Goal: Transaction & Acquisition: Book appointment/travel/reservation

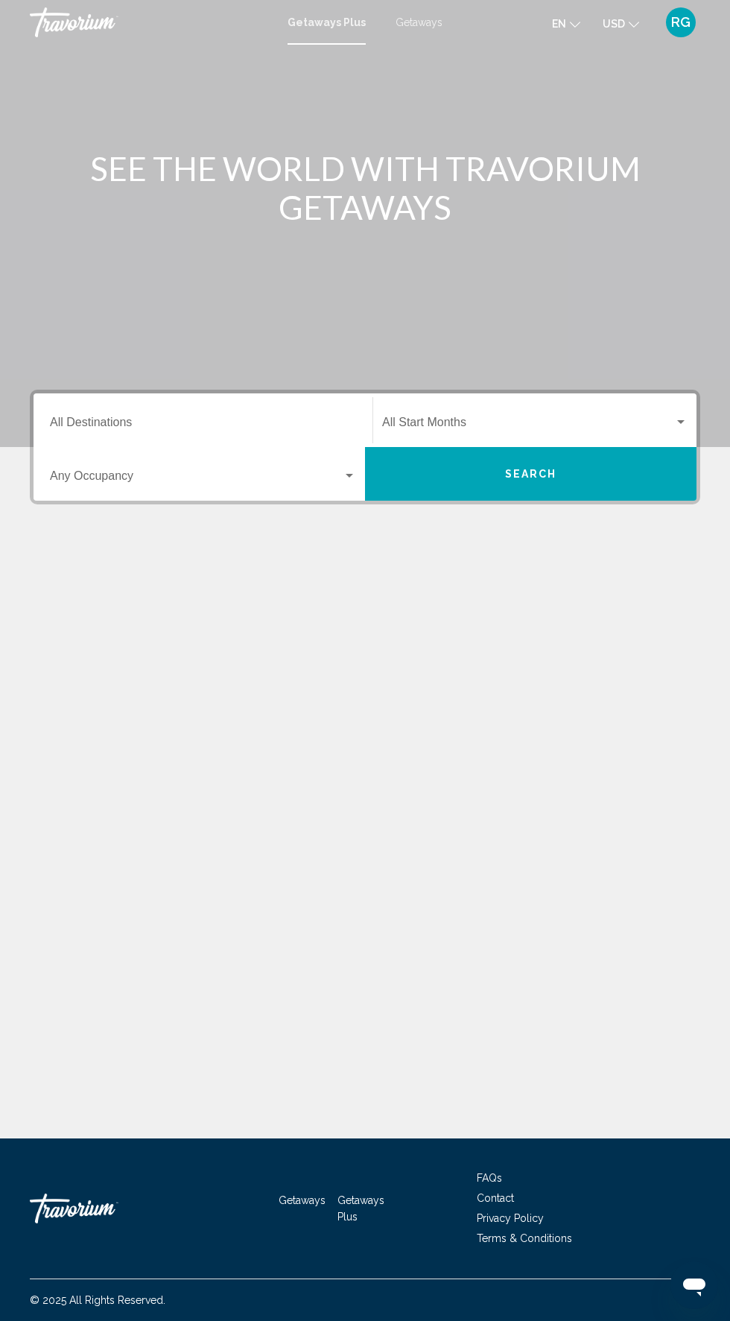
click at [255, 425] on input "Destination All Destinations" at bounding box center [203, 425] width 306 height 13
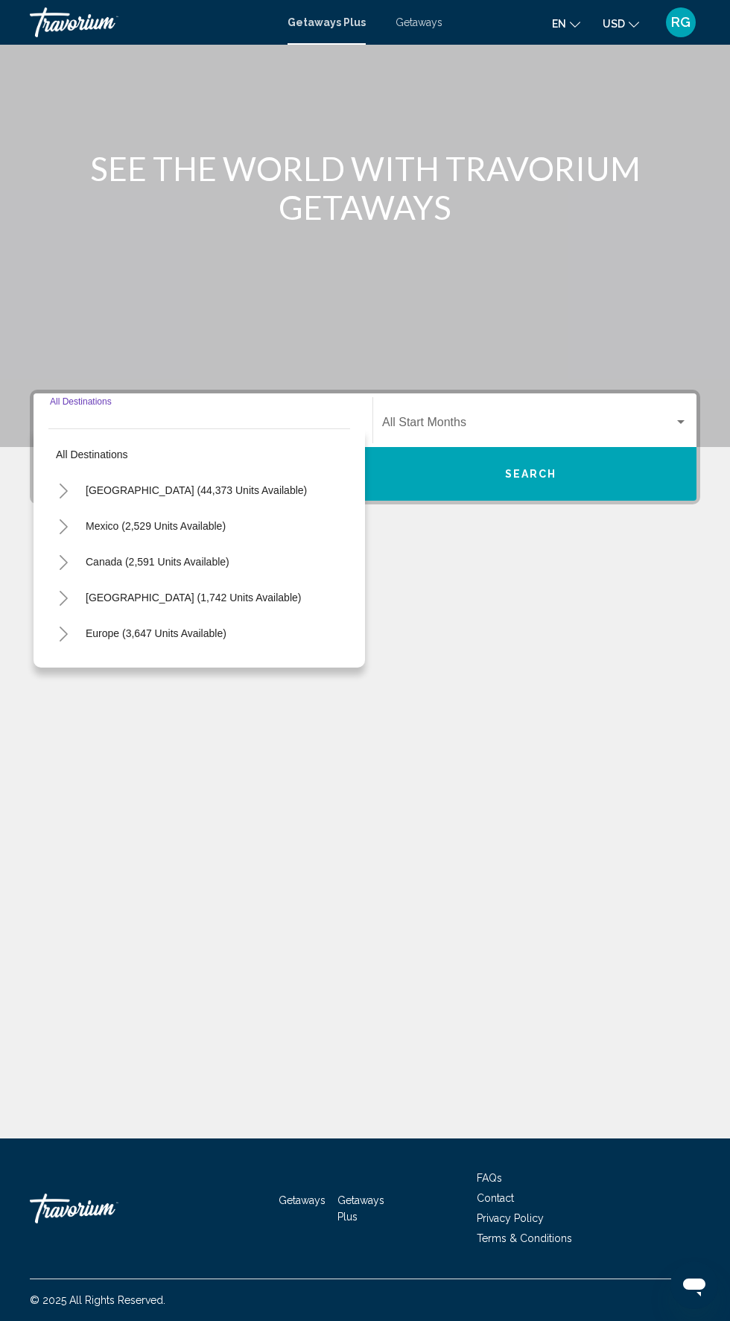
scroll to position [113, 0]
click at [265, 473] on button "[GEOGRAPHIC_DATA] (44,373 units available)" at bounding box center [196, 490] width 236 height 34
type input "**********"
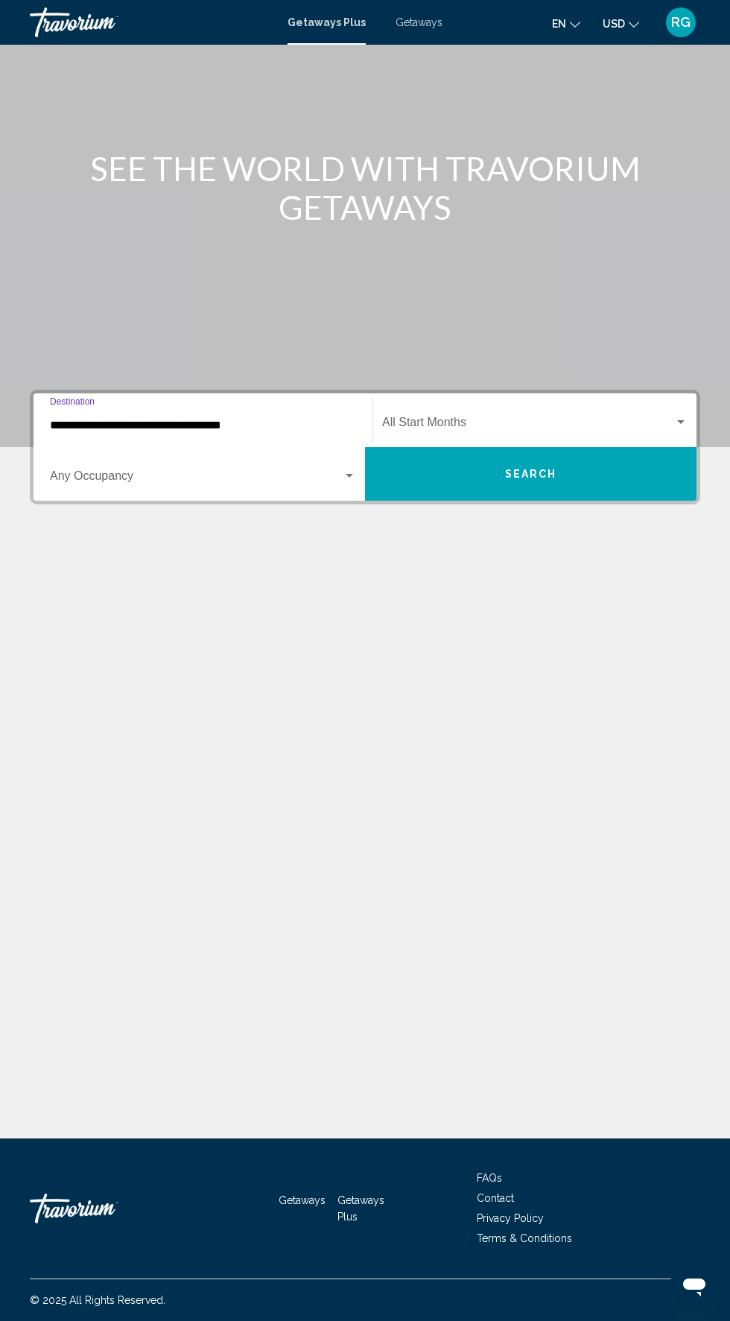
click at [437, 28] on div "Getaways Plus Getaways en English Español Français Italiano Português русский U…" at bounding box center [365, 22] width 730 height 31
click at [437, 11] on div "Getaways Plus Getaways en English Español Français Italiano Português русский U…" at bounding box center [365, 22] width 730 height 31
click at [448, 28] on div "Getaways Plus Getaways en English Español Français Italiano Português русский U…" at bounding box center [365, 22] width 730 height 31
click at [428, 13] on div "Getaways Plus Getaways en English Español Français Italiano Português русский U…" at bounding box center [365, 22] width 730 height 31
click at [454, 12] on div "Getaways Plus Getaways en English Español Français Italiano Português русский U…" at bounding box center [365, 22] width 730 height 31
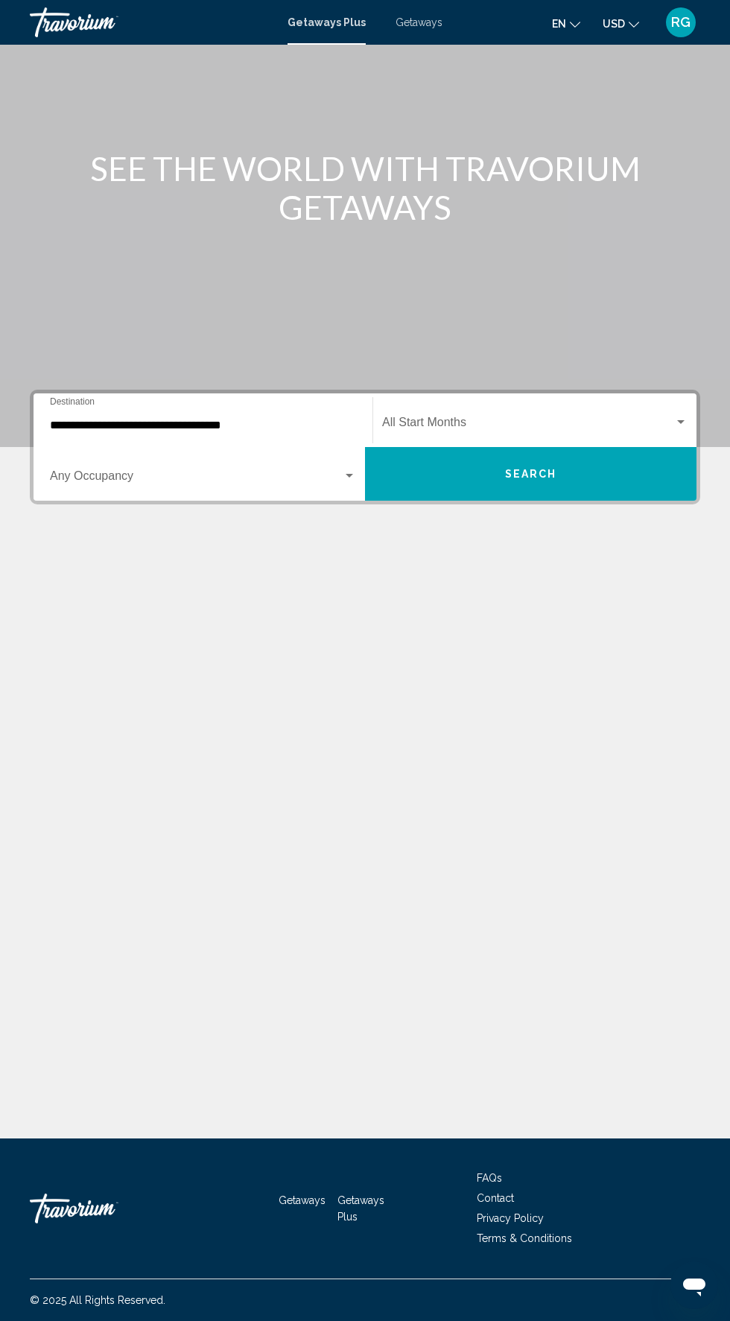
click at [448, 15] on div "Getaways Plus Getaways en English Español Français Italiano Português русский U…" at bounding box center [365, 22] width 730 height 31
click at [439, 22] on span "Getaways" at bounding box center [419, 22] width 47 height 12
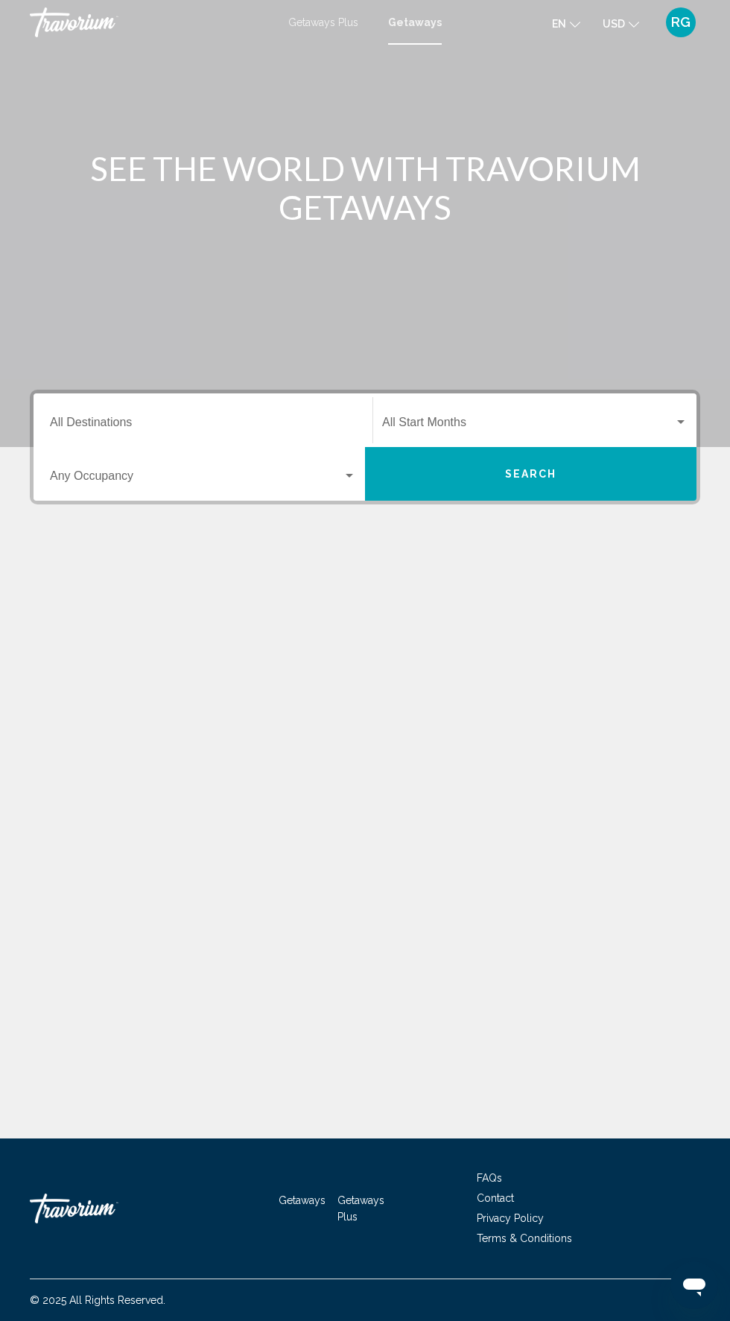
click at [281, 425] on input "Destination All Destinations" at bounding box center [203, 425] width 306 height 13
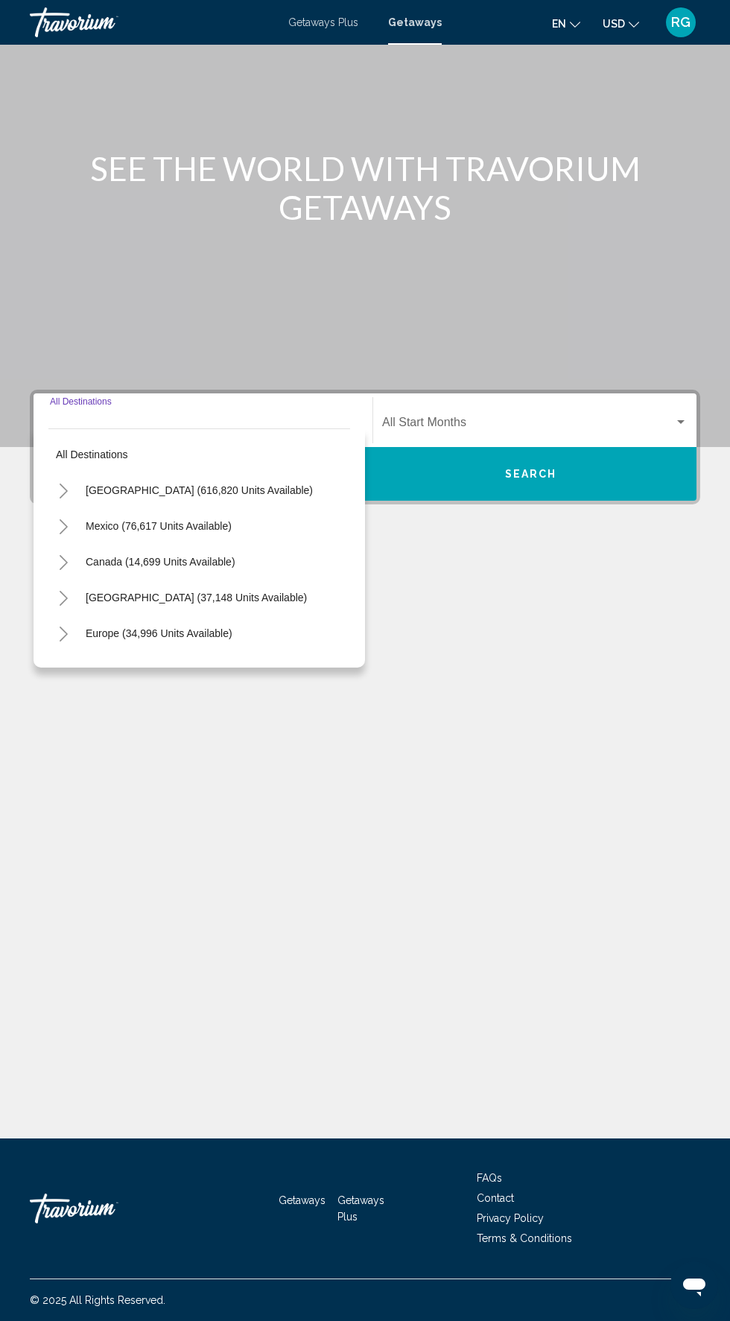
scroll to position [113, 0]
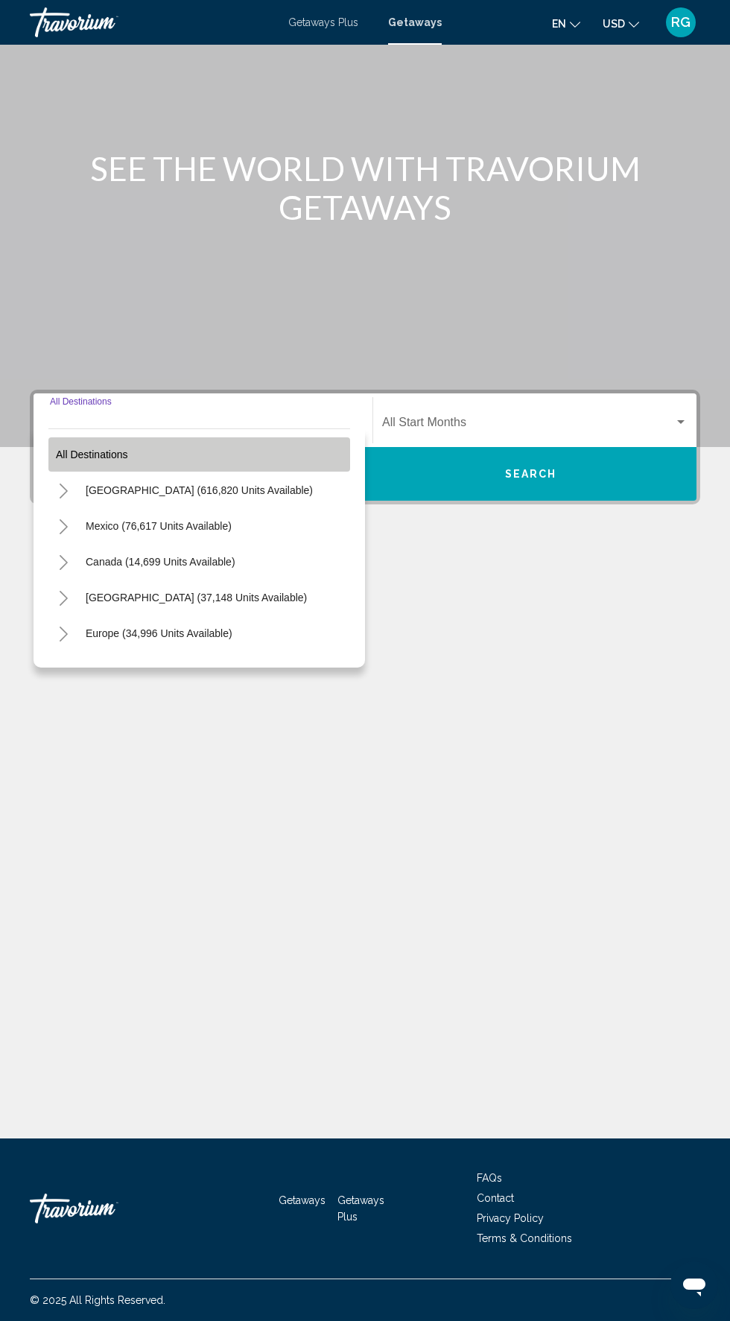
click at [284, 437] on button "All destinations" at bounding box center [199, 454] width 302 height 34
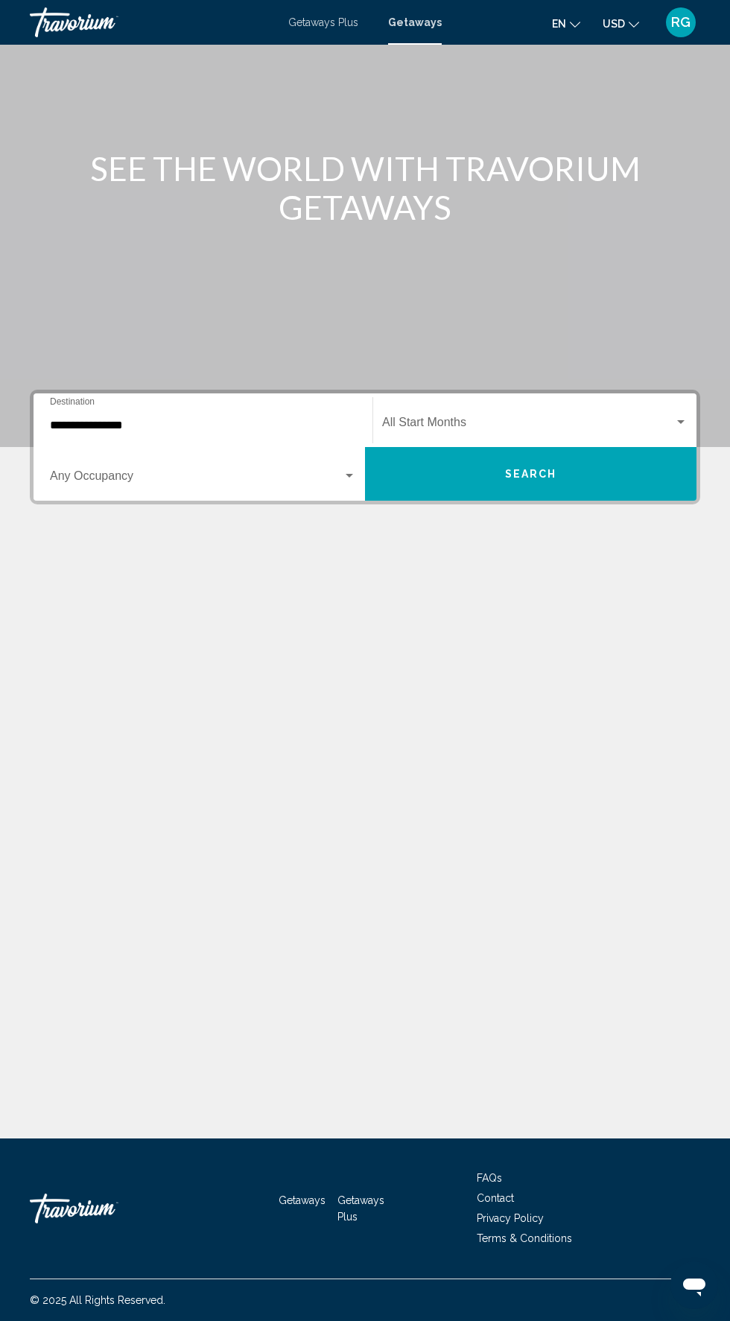
click at [273, 419] on input "**********" at bounding box center [203, 425] width 306 height 13
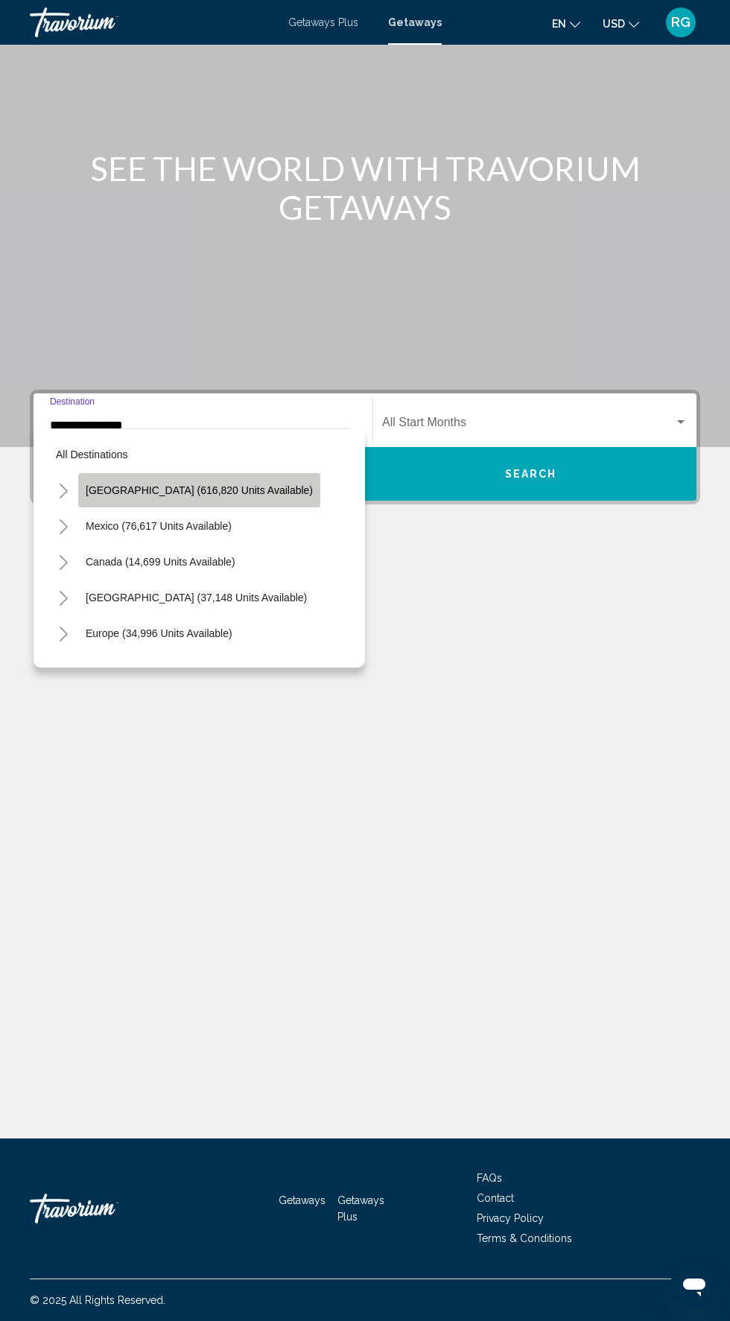
click at [263, 484] on span "[GEOGRAPHIC_DATA] (616,820 units available)" at bounding box center [199, 490] width 227 height 12
type input "**********"
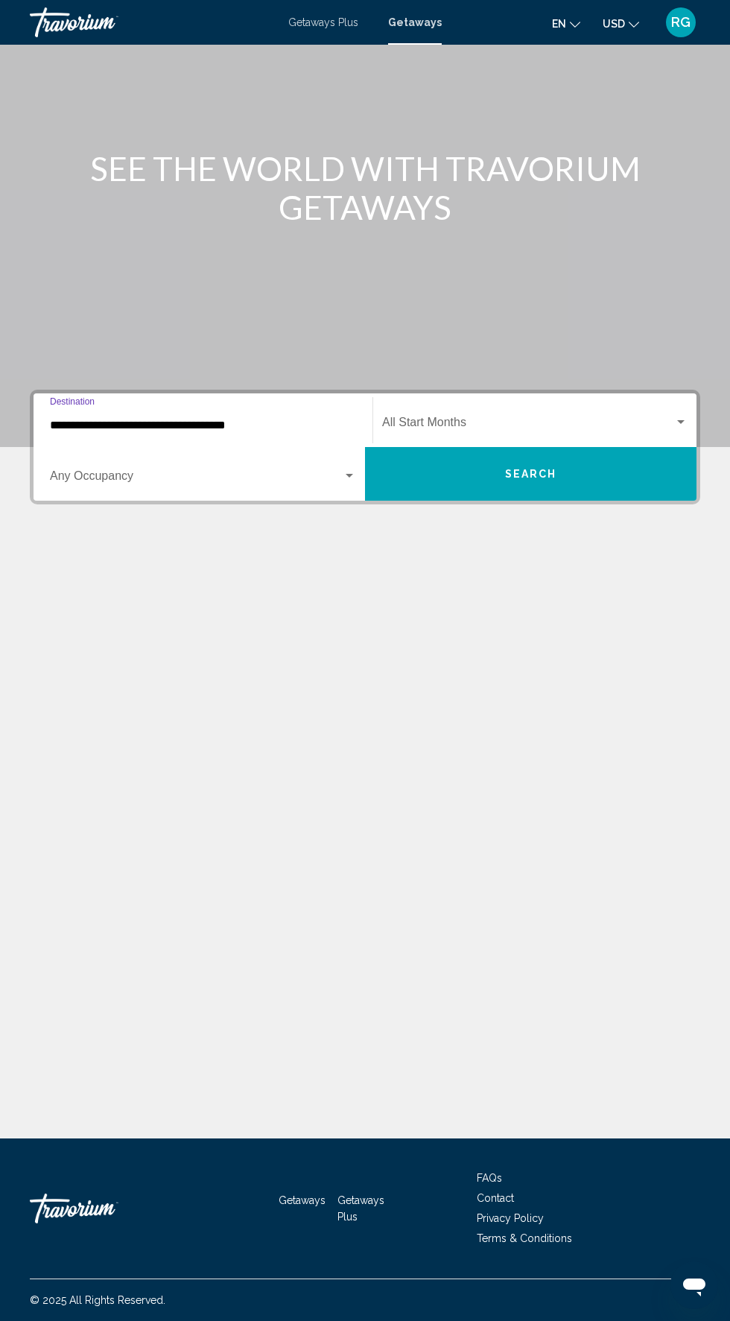
click at [515, 419] on span "Search widget" at bounding box center [528, 425] width 292 height 13
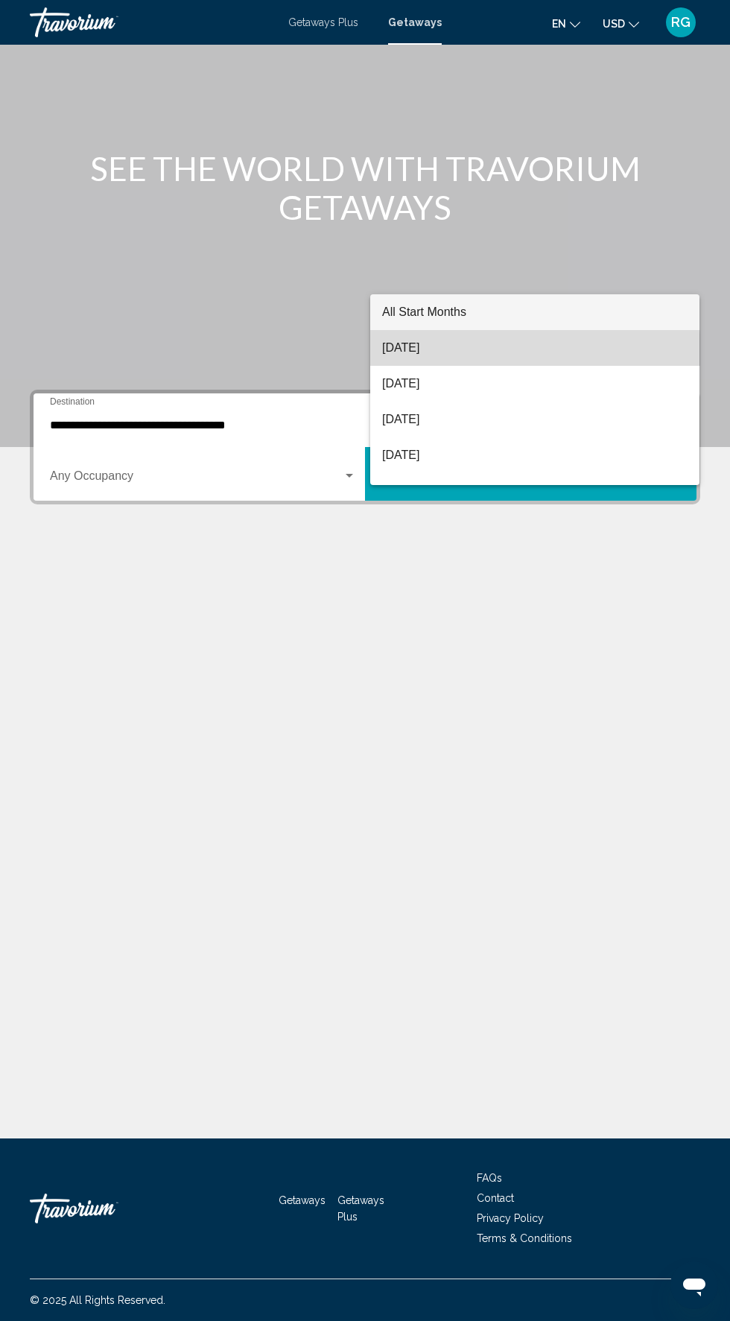
click at [466, 352] on span "[DATE]" at bounding box center [535, 348] width 306 height 36
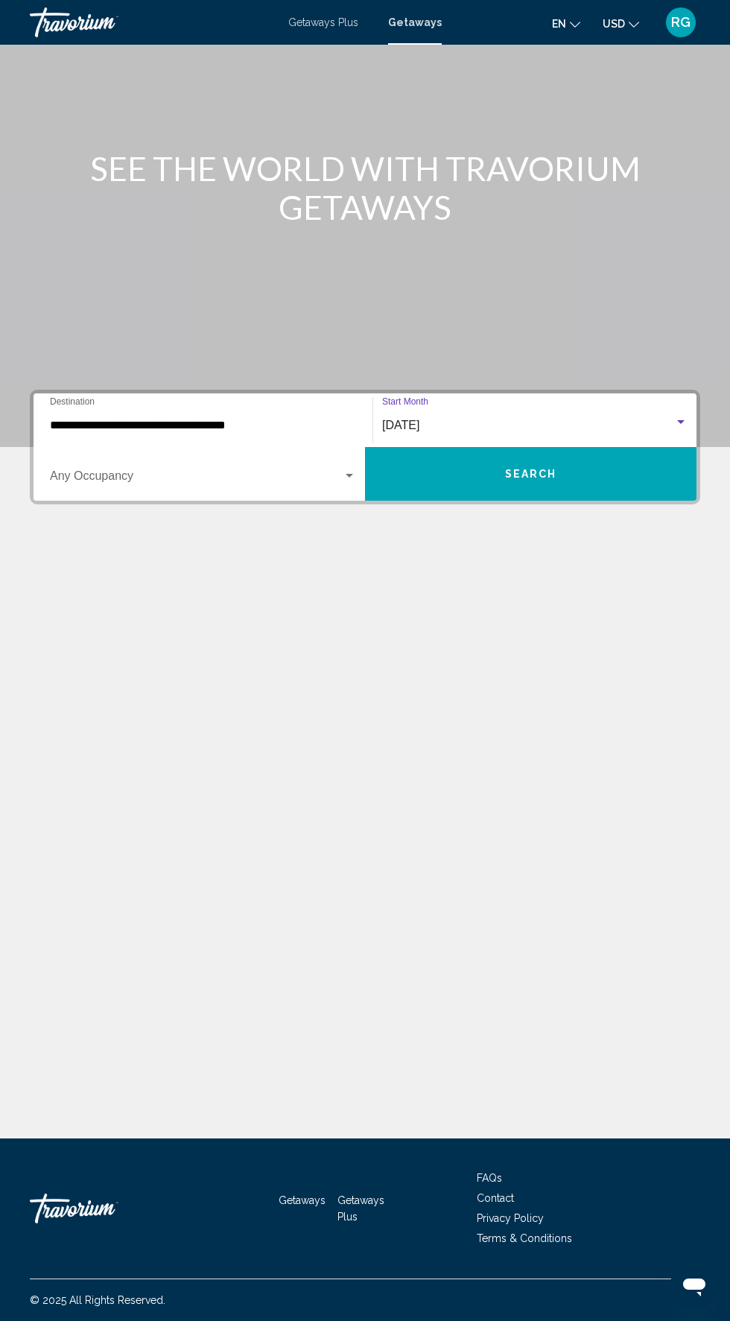
click at [290, 472] on span "Search widget" at bounding box center [196, 478] width 293 height 13
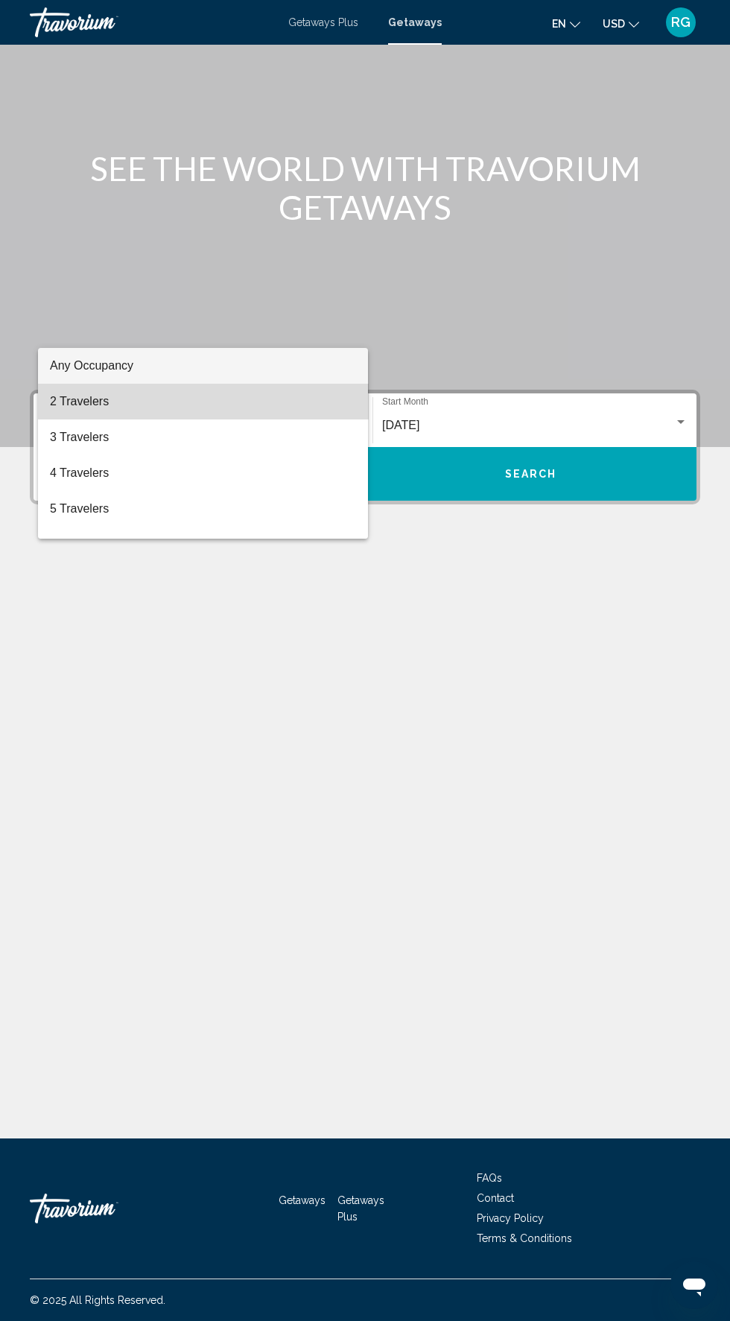
click at [292, 399] on span "2 Travelers" at bounding box center [203, 402] width 306 height 36
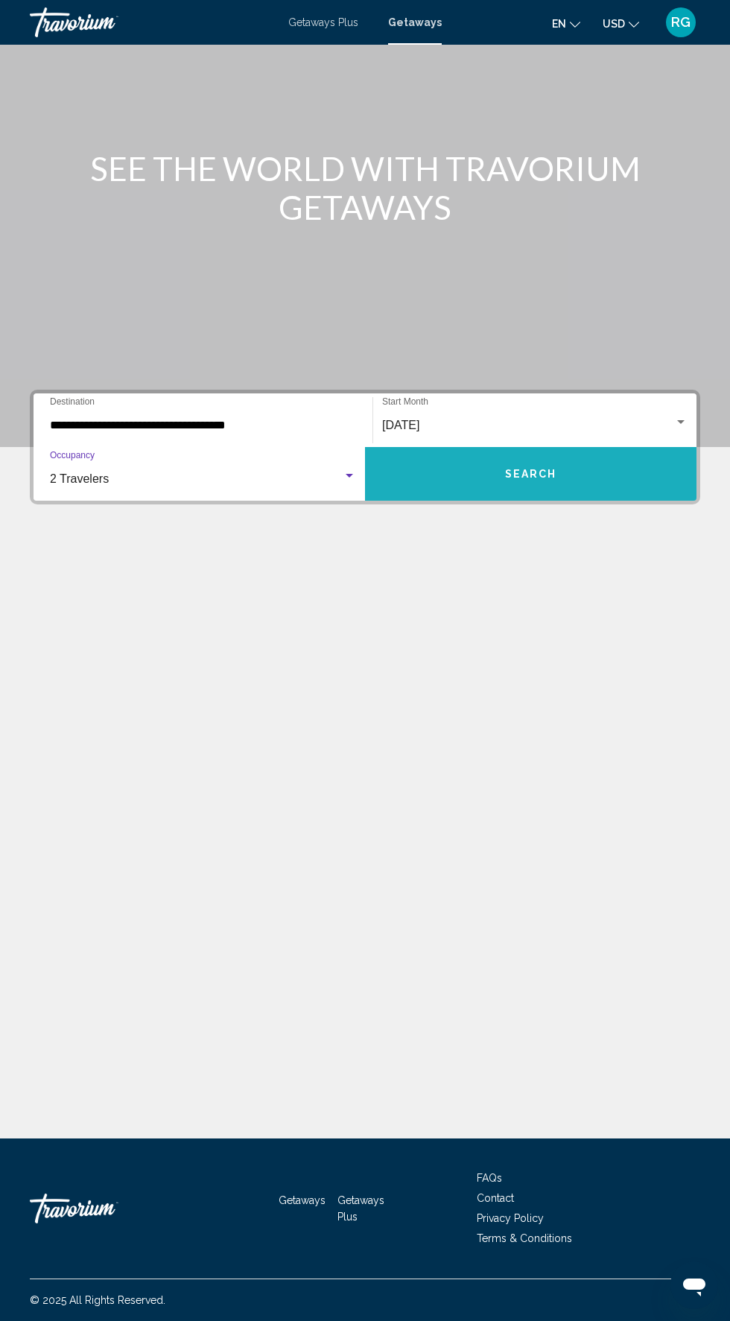
click at [542, 447] on button "Search" at bounding box center [531, 474] width 332 height 54
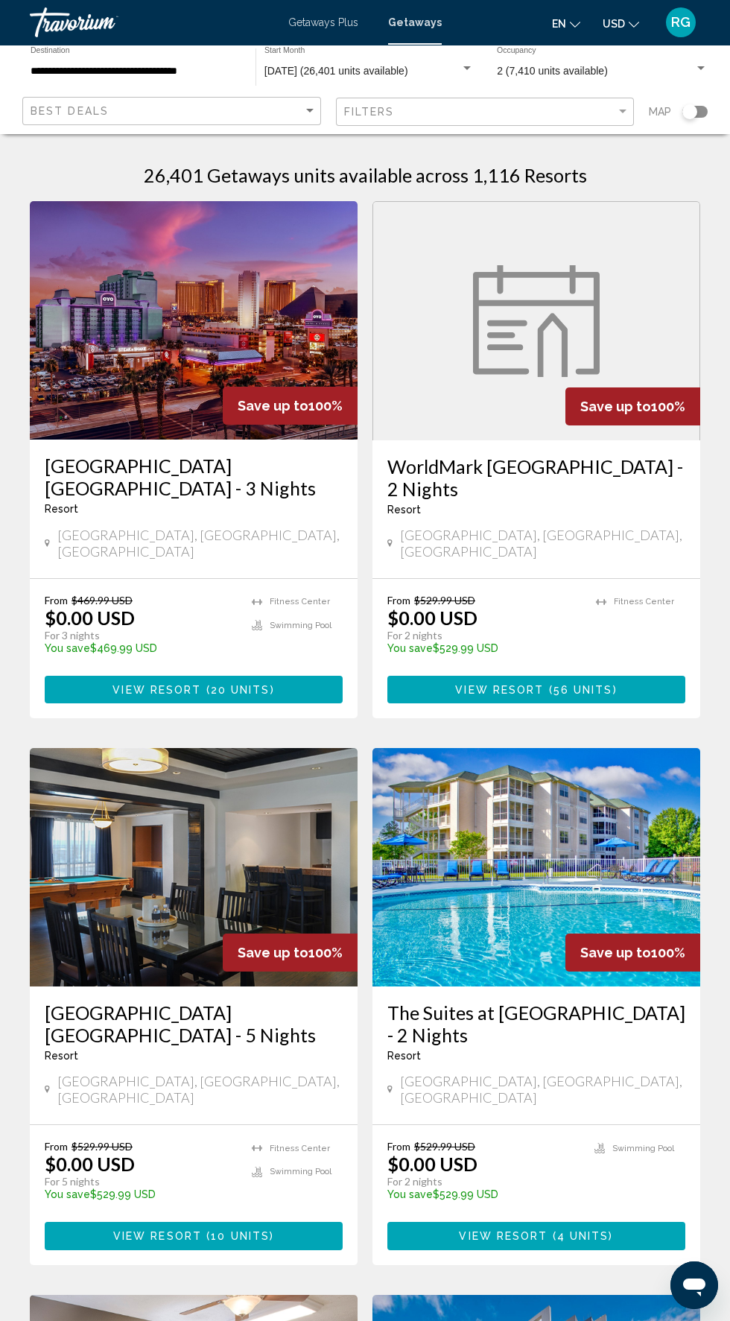
click at [171, 75] on input "**********" at bounding box center [136, 72] width 210 height 12
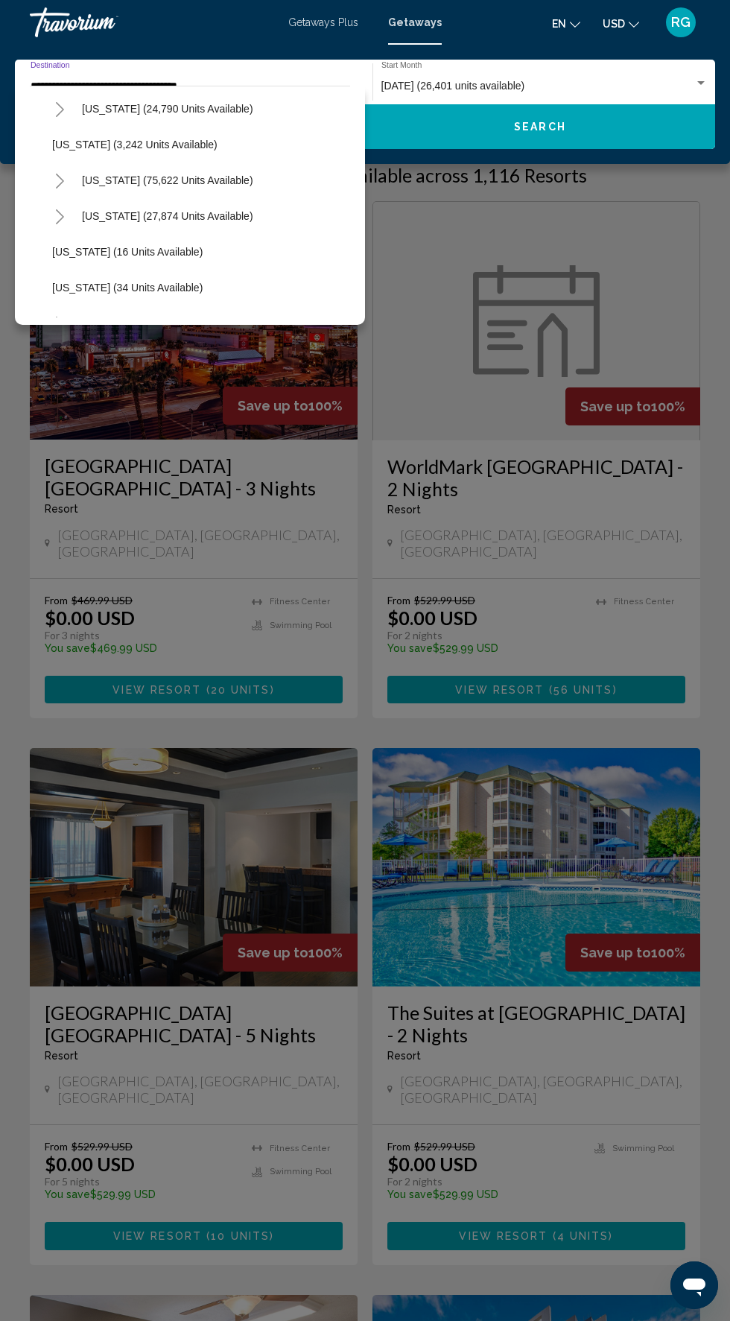
scroll to position [91, 0]
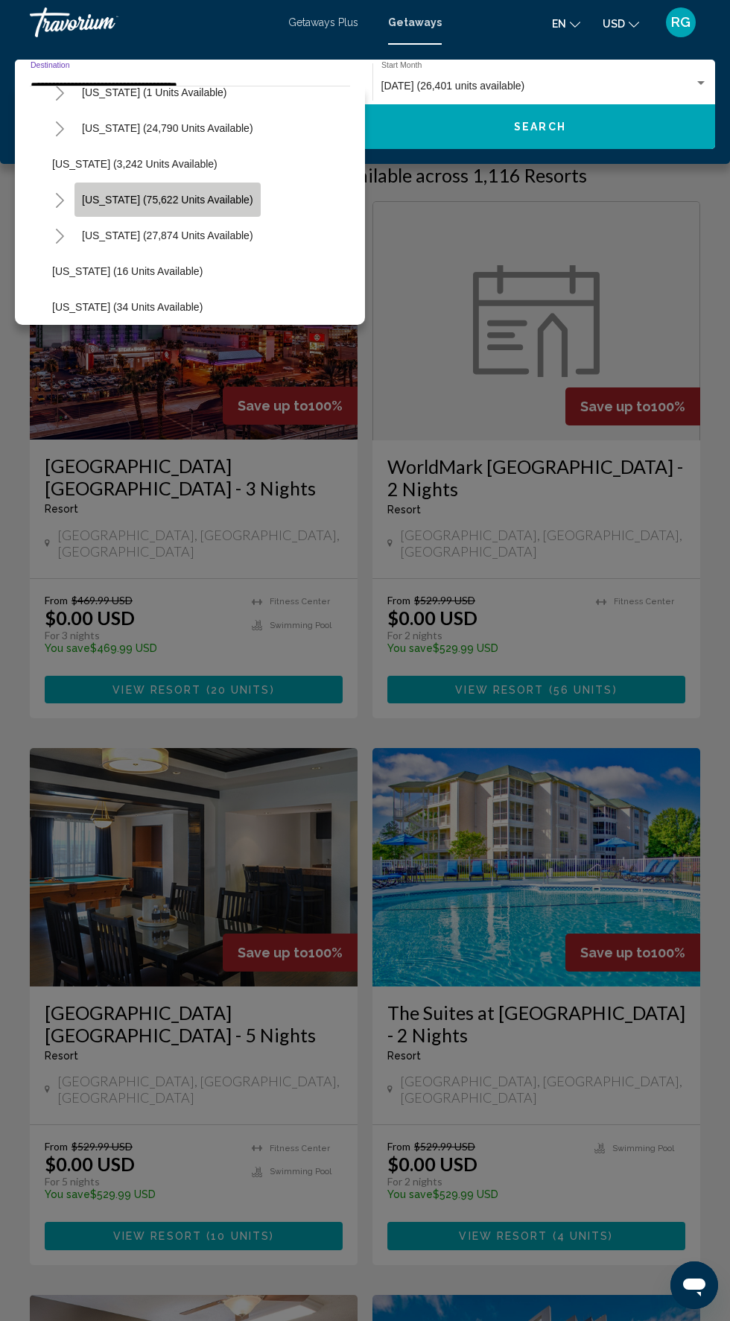
click at [235, 189] on button "[US_STATE] (75,622 units available)" at bounding box center [168, 200] width 186 height 34
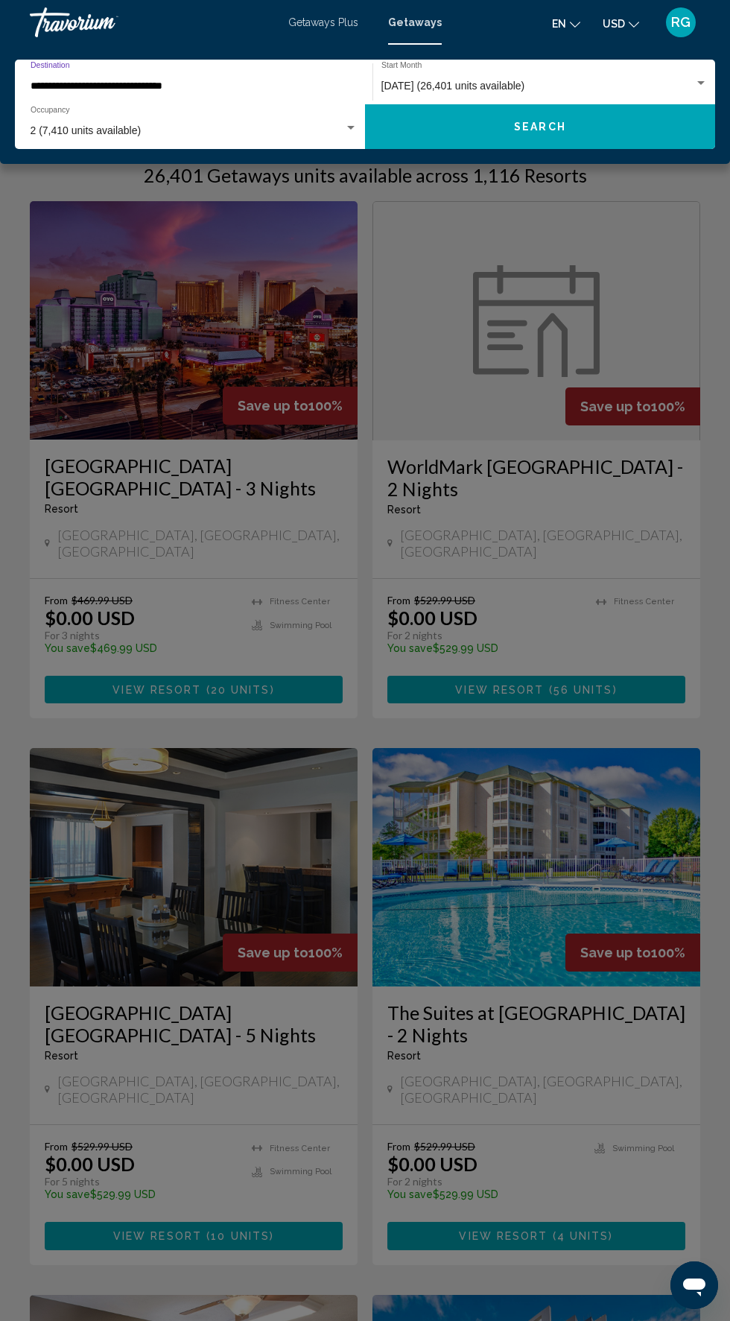
click at [260, 82] on input "**********" at bounding box center [187, 86] width 312 height 12
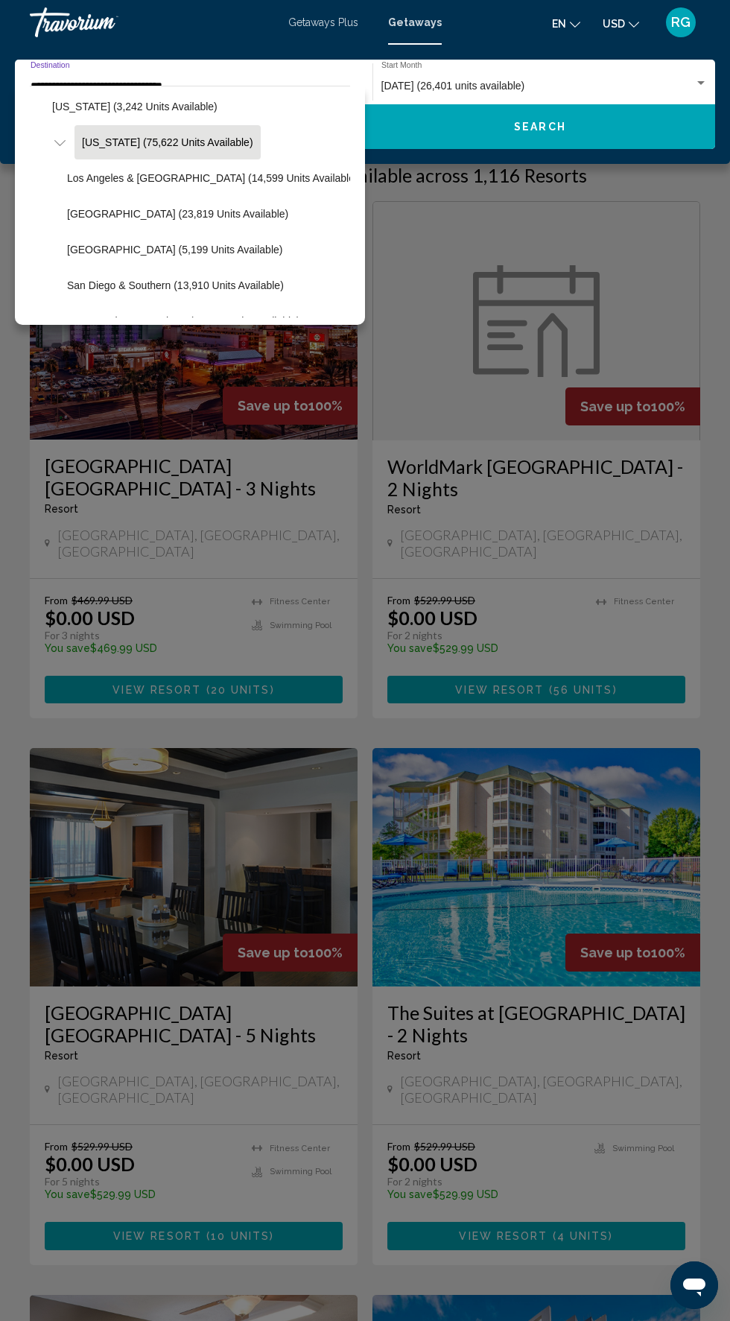
scroll to position [158, 0]
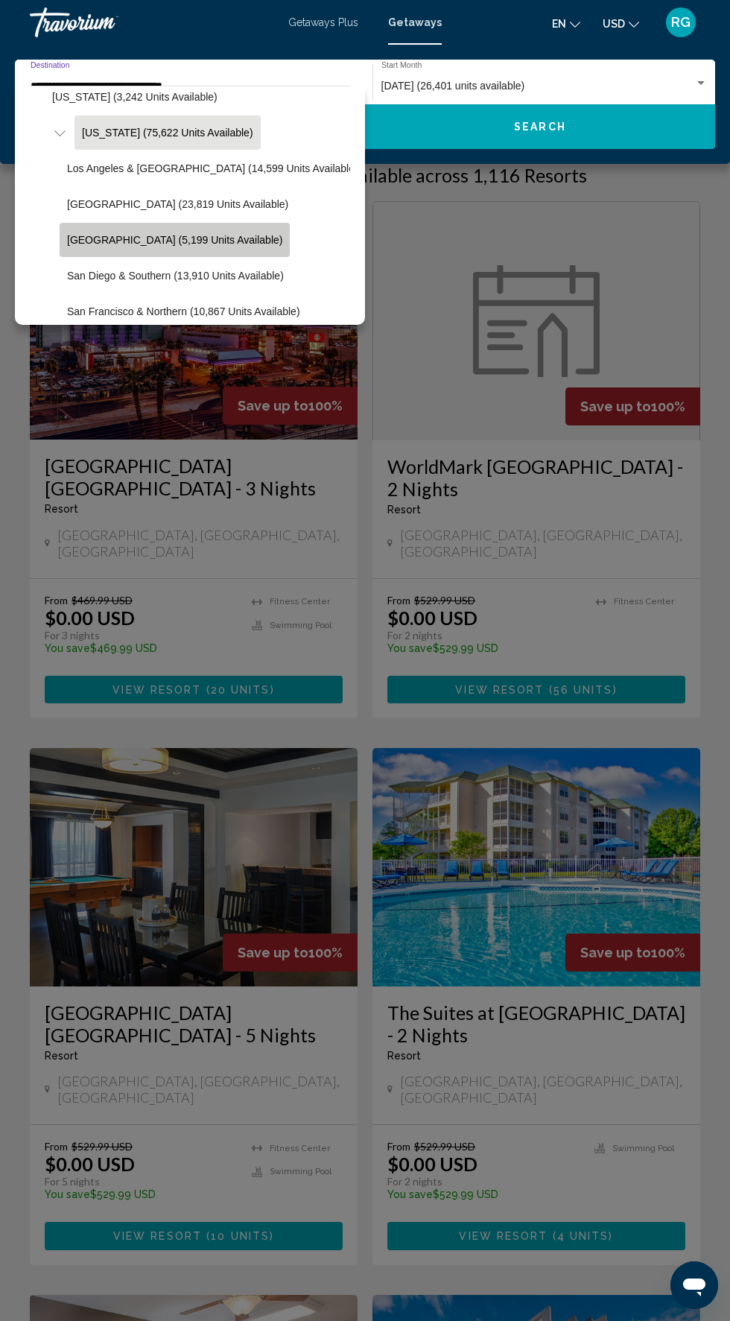
click at [230, 243] on span "[GEOGRAPHIC_DATA] (5,199 units available)" at bounding box center [174, 240] width 215 height 12
type input "**********"
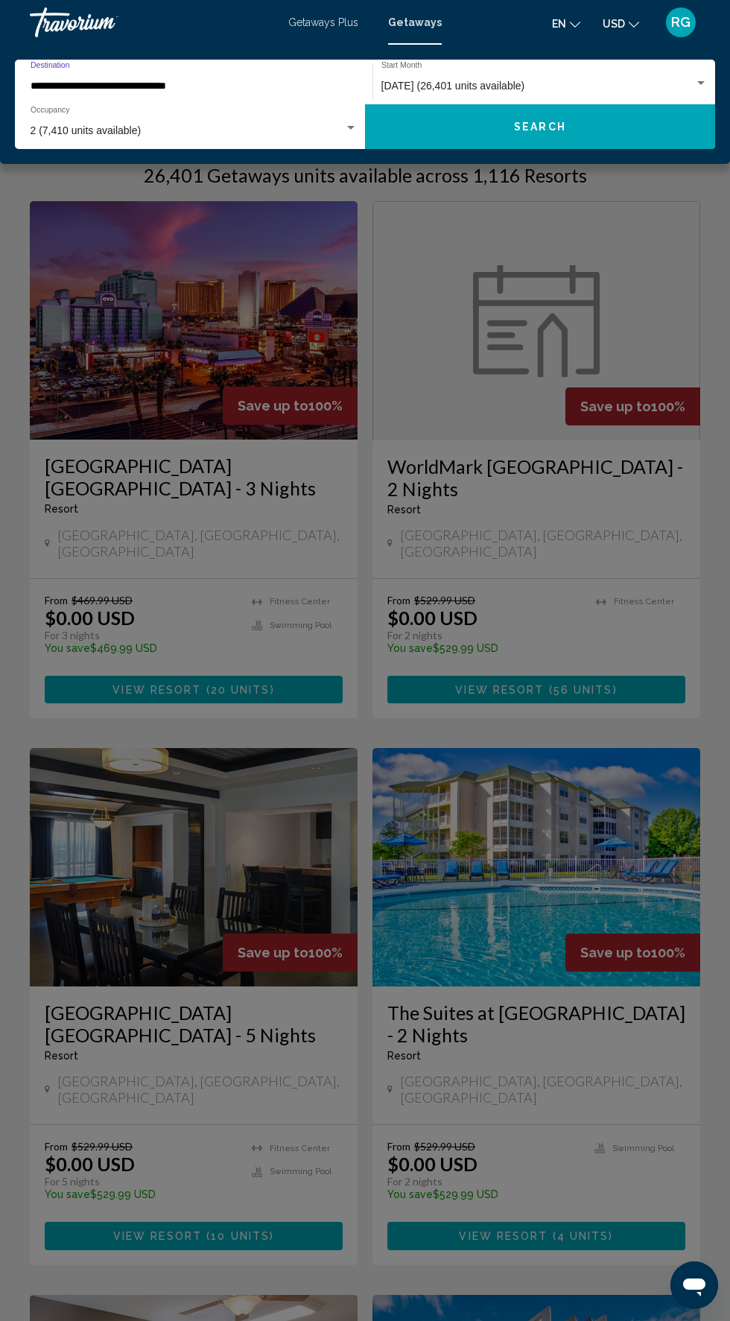
click at [542, 127] on span "Search" at bounding box center [540, 127] width 52 height 12
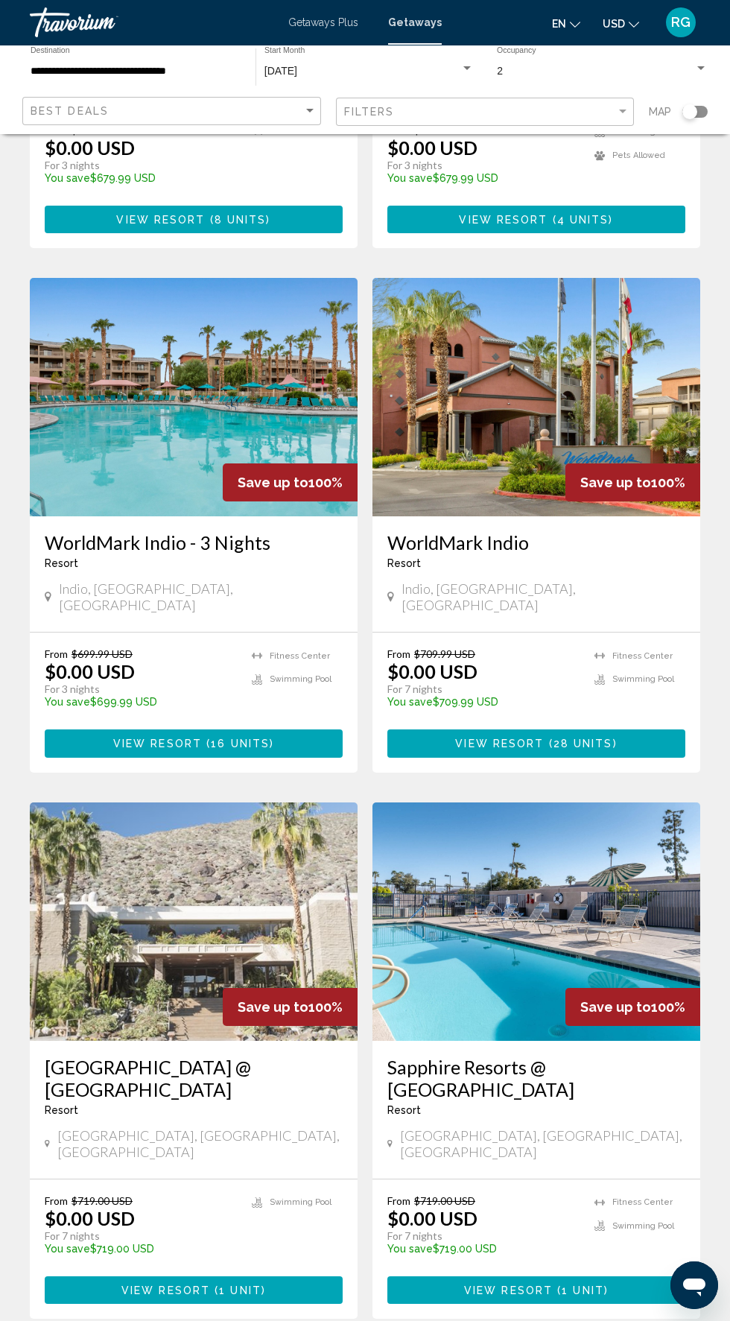
scroll to position [2144, 0]
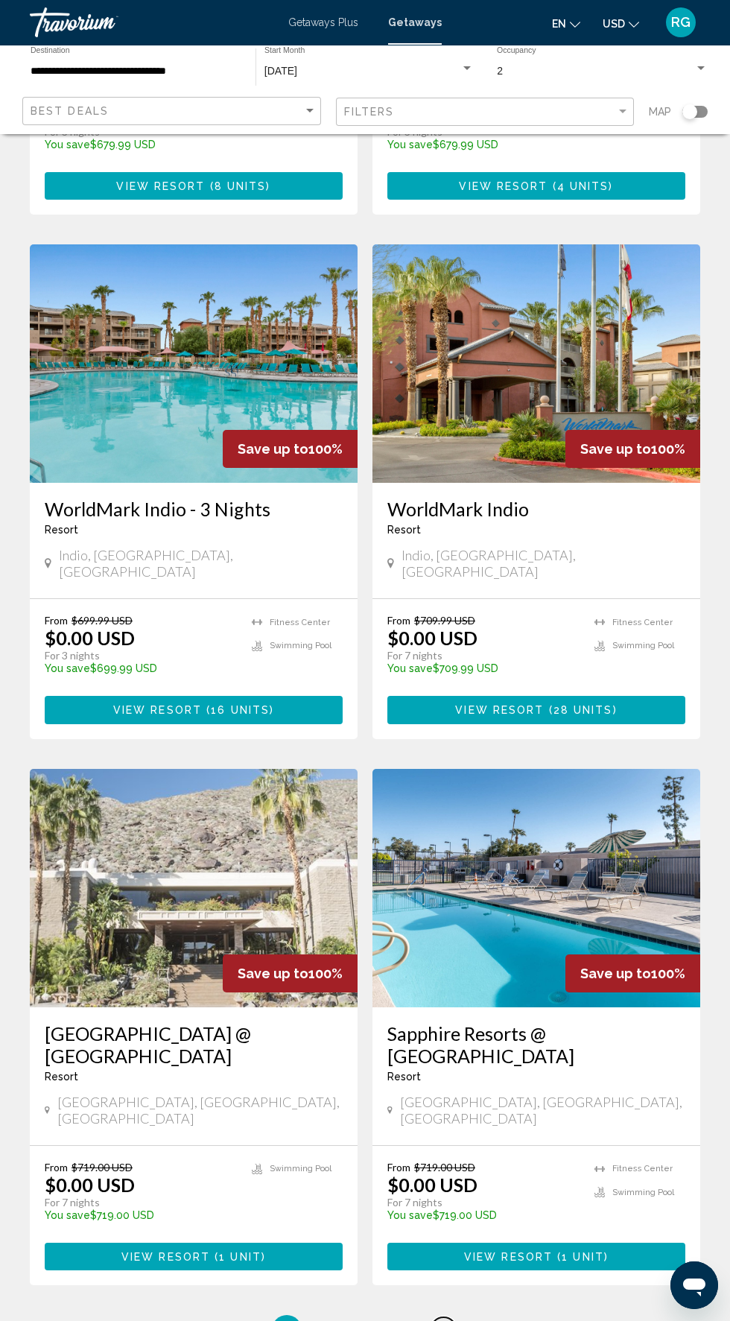
click at [443, 1320] on span "4" at bounding box center [443, 1330] width 7 height 16
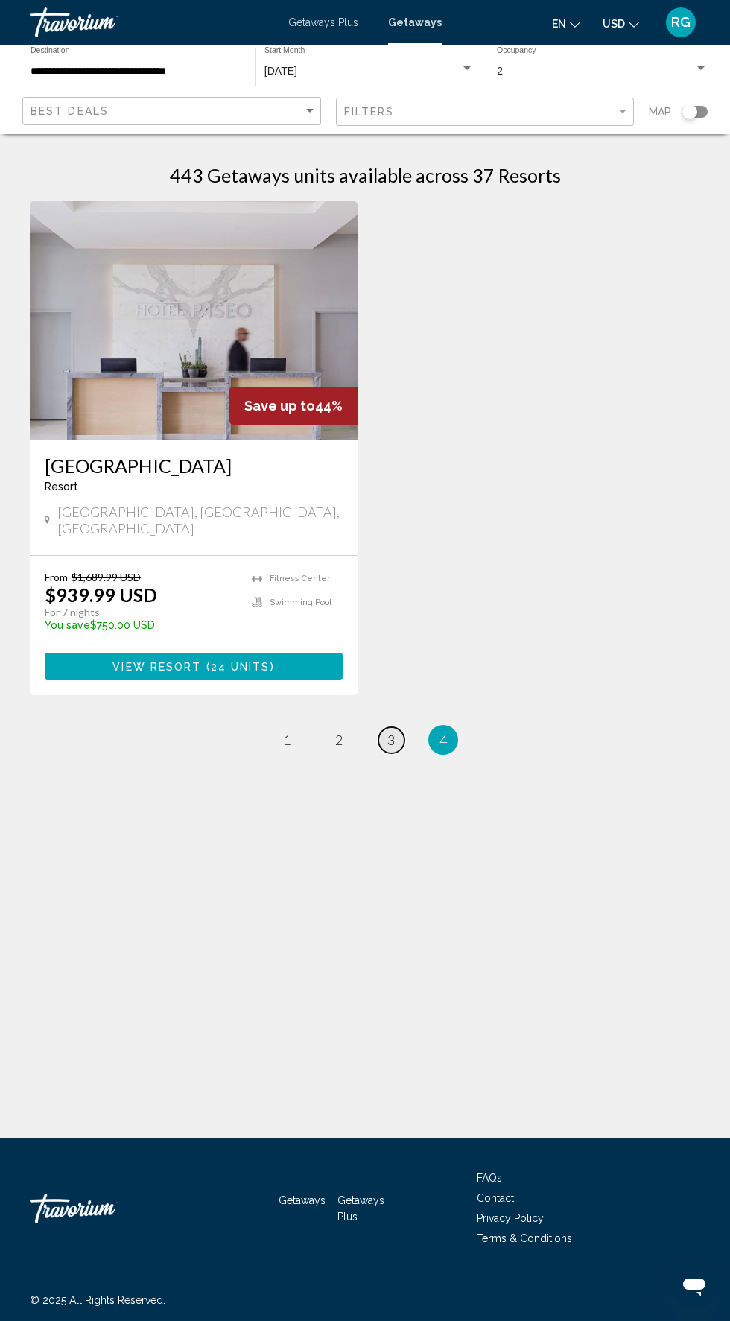
click at [393, 732] on span "3" at bounding box center [390, 740] width 7 height 16
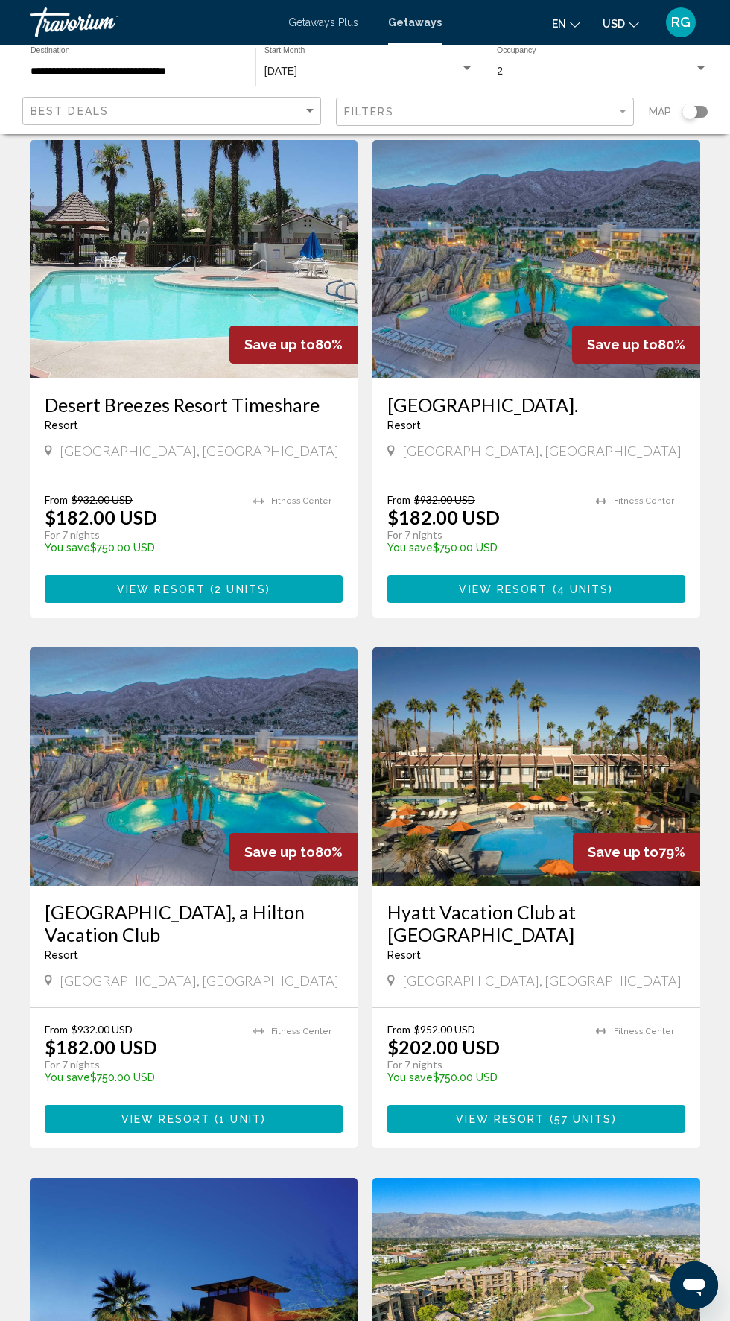
scroll to position [45, 0]
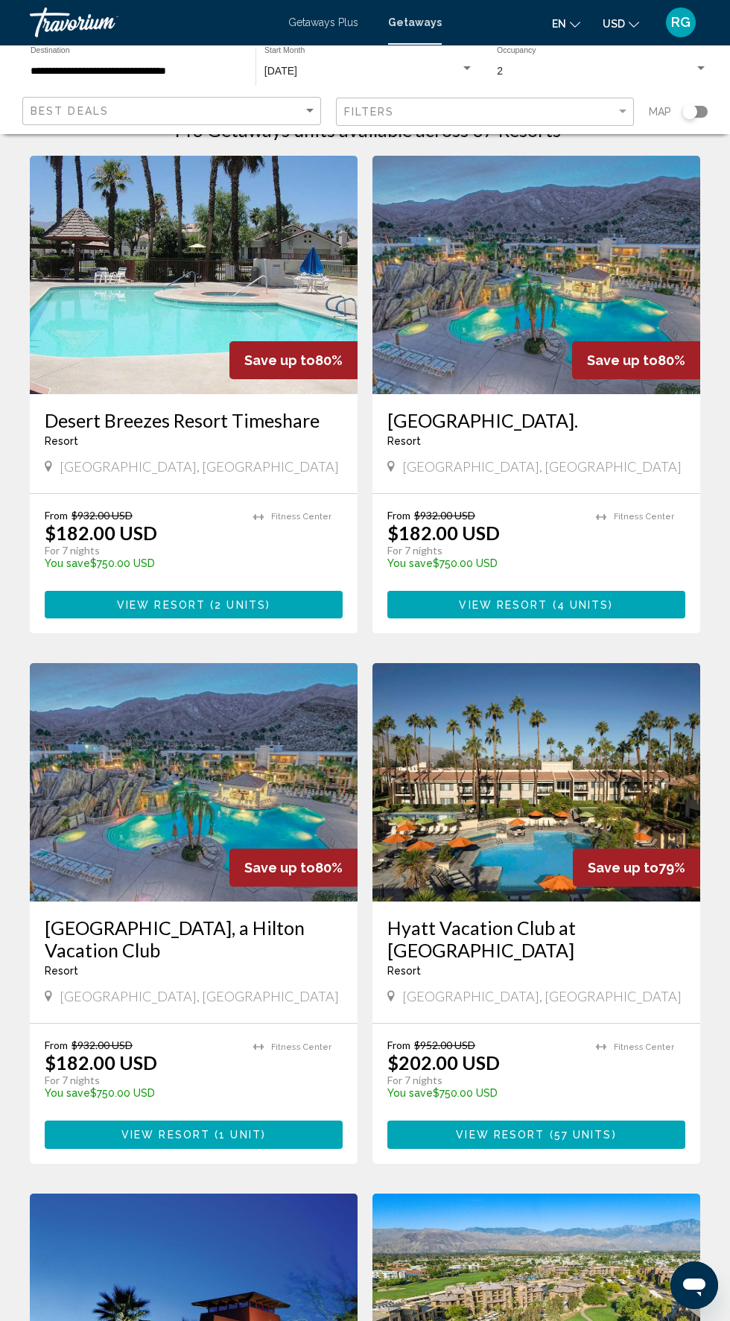
click at [601, 293] on img "Main content" at bounding box center [537, 275] width 328 height 238
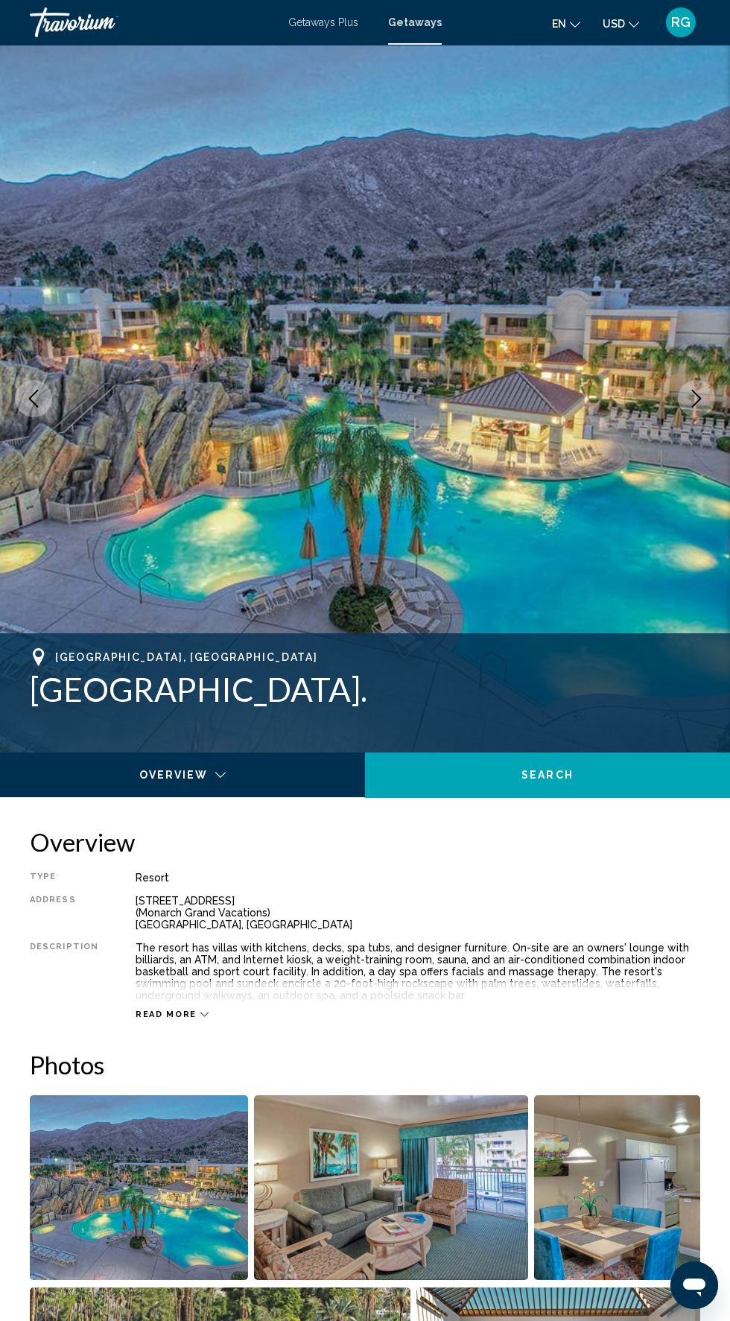
click at [620, 455] on img "Main content" at bounding box center [365, 399] width 730 height 708
click at [628, 481] on img "Main content" at bounding box center [365, 399] width 730 height 708
click at [697, 399] on icon "Next image" at bounding box center [697, 399] width 18 height 18
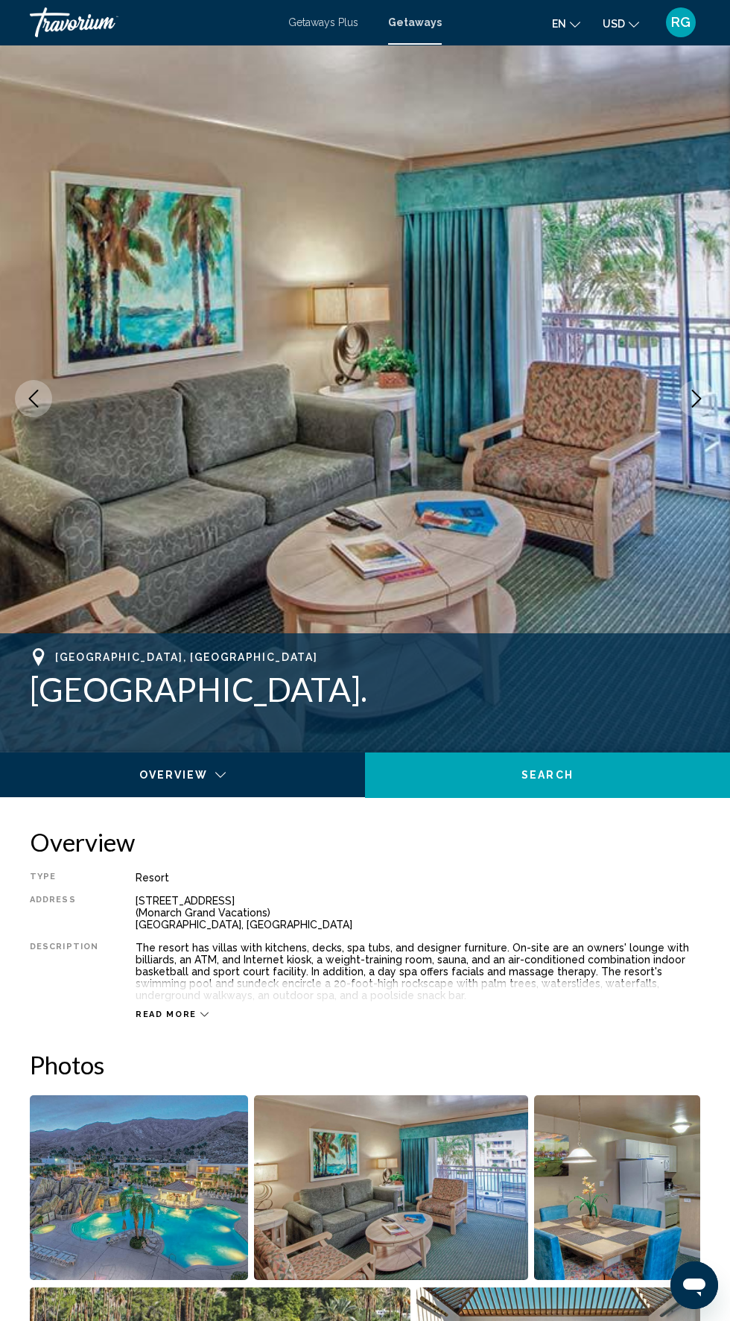
click at [692, 397] on icon "Next image" at bounding box center [697, 399] width 18 height 18
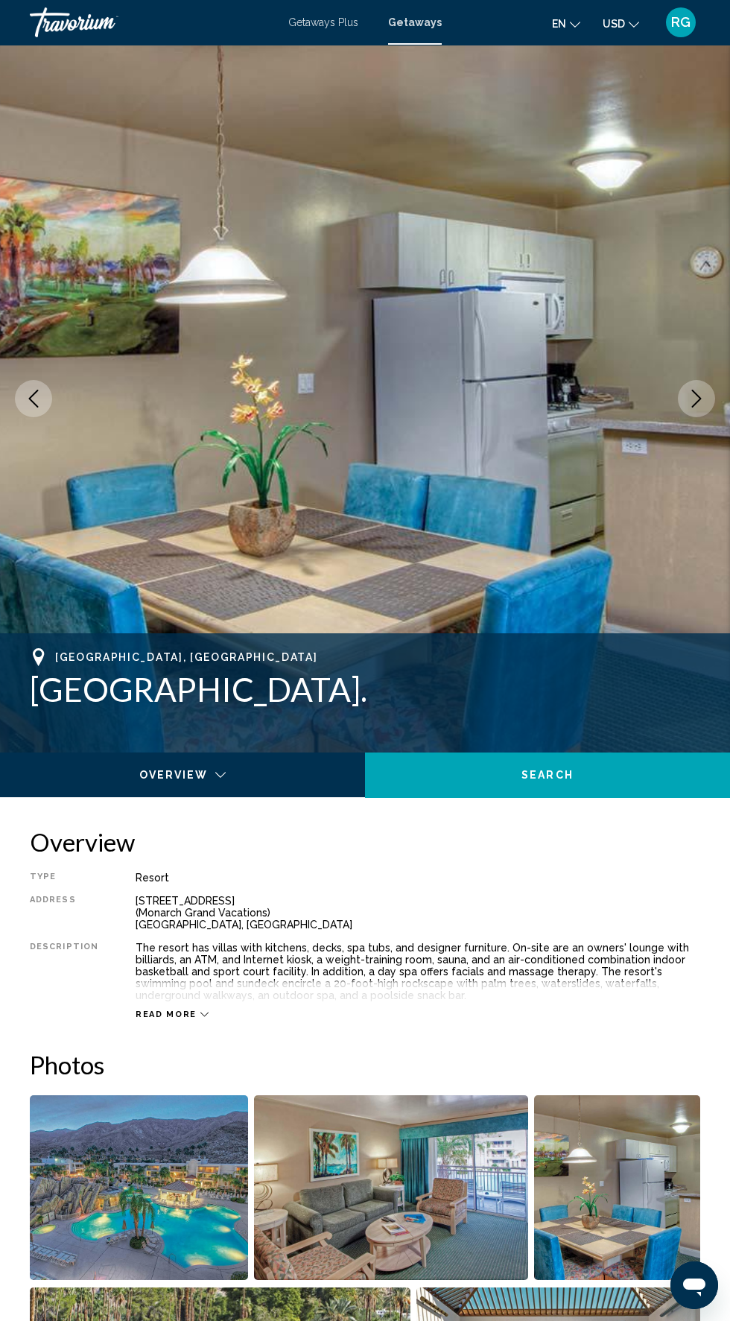
click at [697, 401] on icon "Next image" at bounding box center [697, 399] width 18 height 18
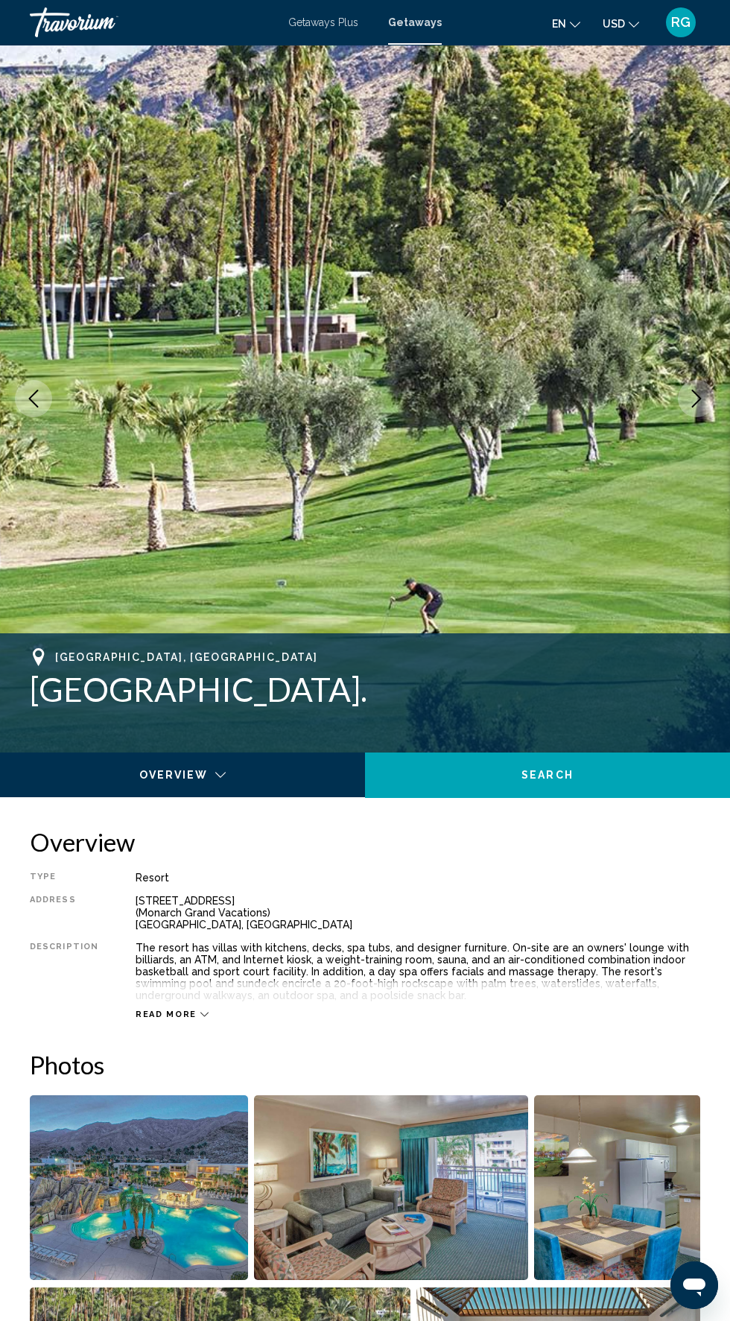
click at [692, 409] on button "Next image" at bounding box center [696, 398] width 37 height 37
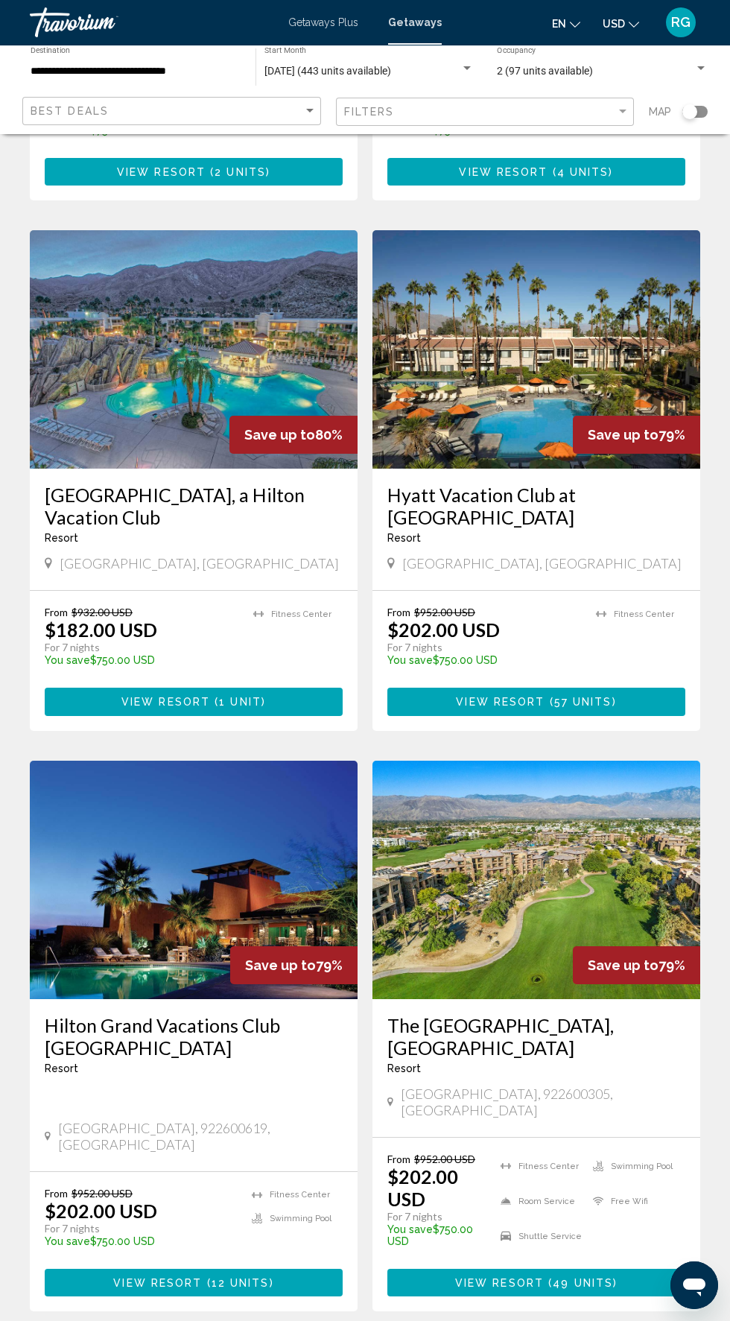
scroll to position [484, 0]
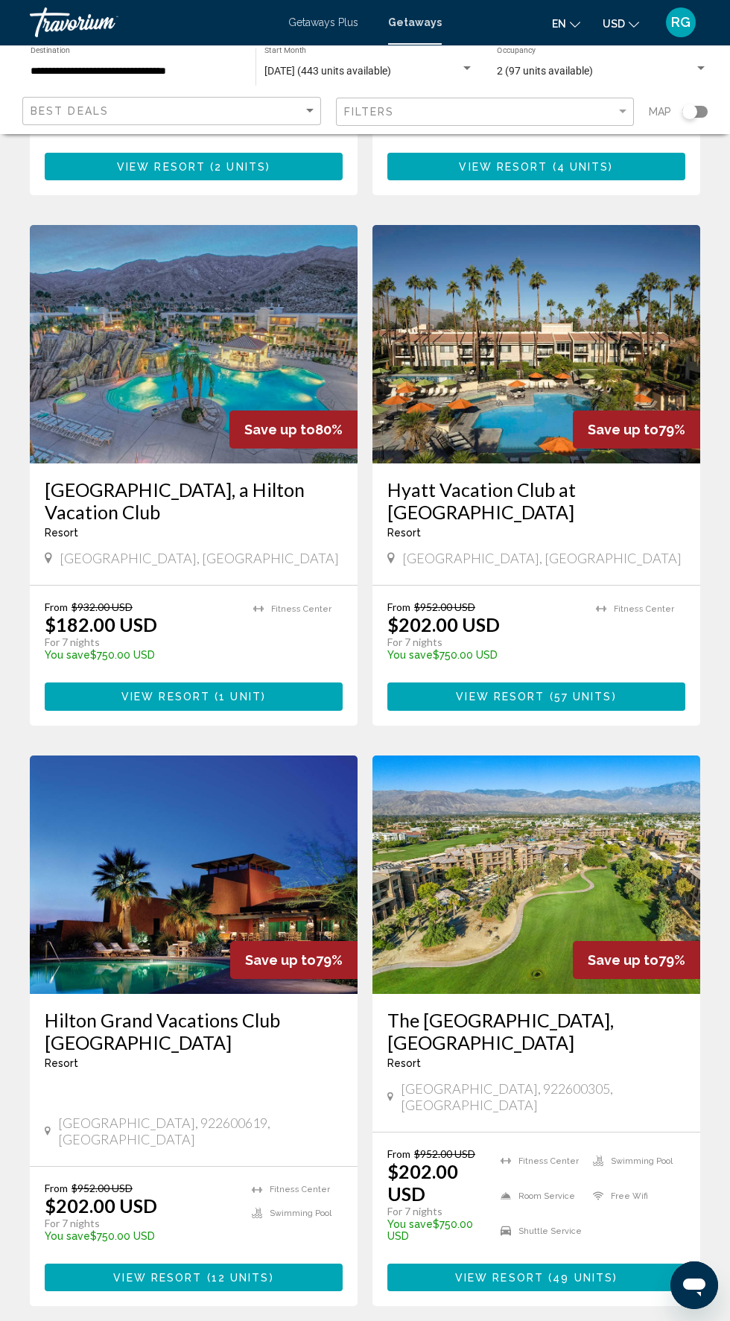
click at [241, 857] on img "Main content" at bounding box center [194, 875] width 328 height 238
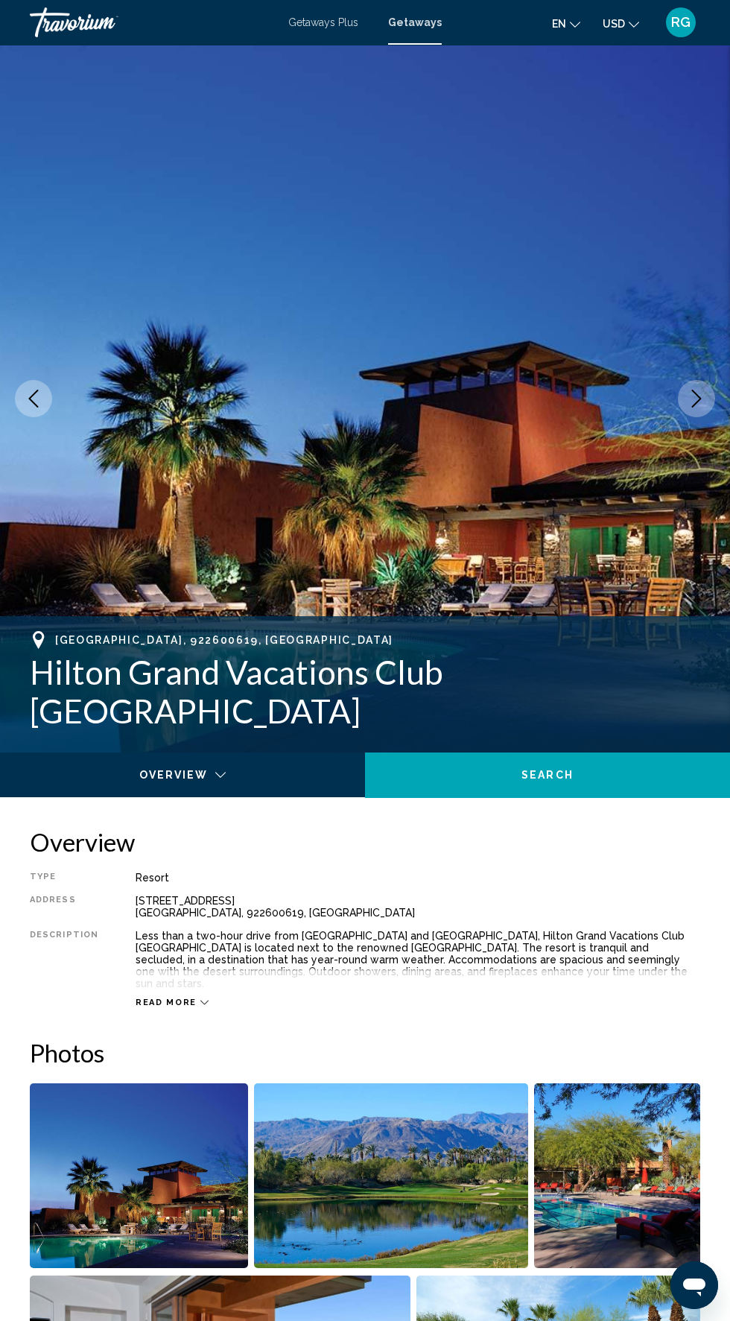
click at [696, 406] on icon "Next image" at bounding box center [697, 399] width 18 height 18
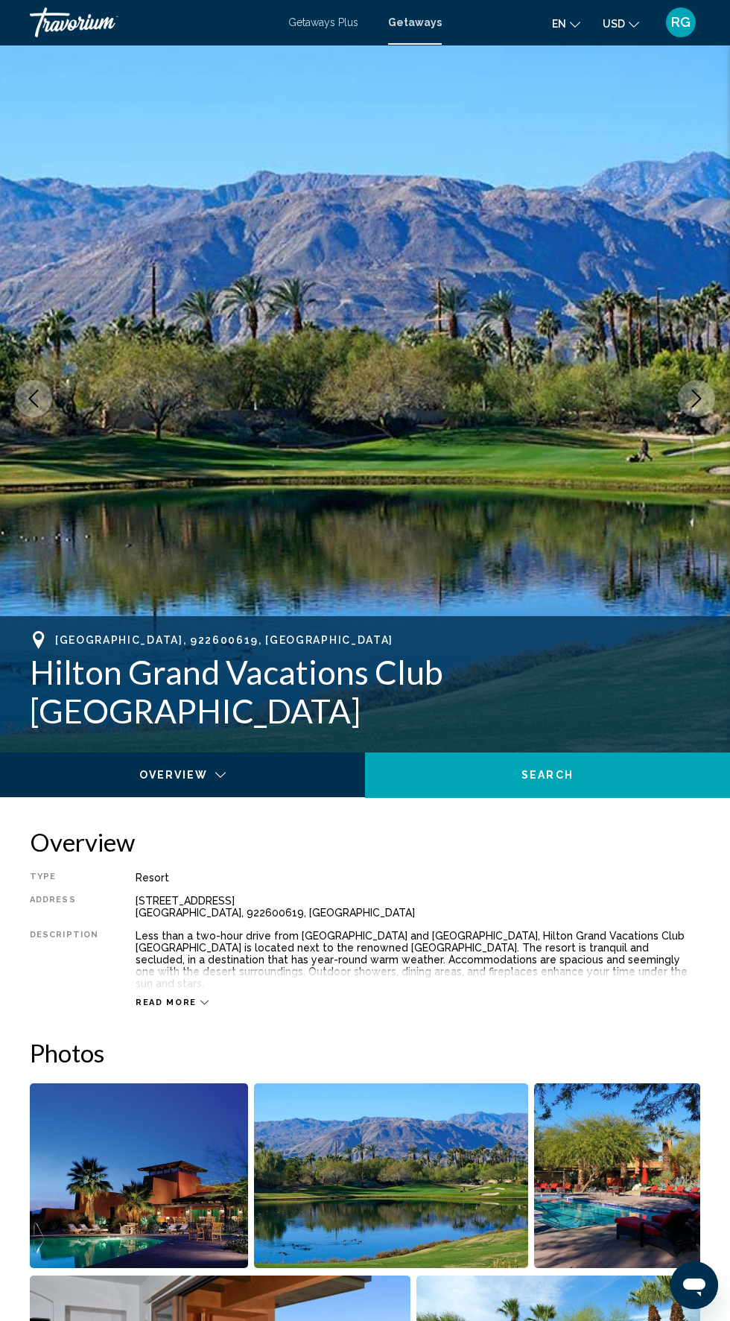
click at [697, 399] on icon "Next image" at bounding box center [697, 399] width 18 height 18
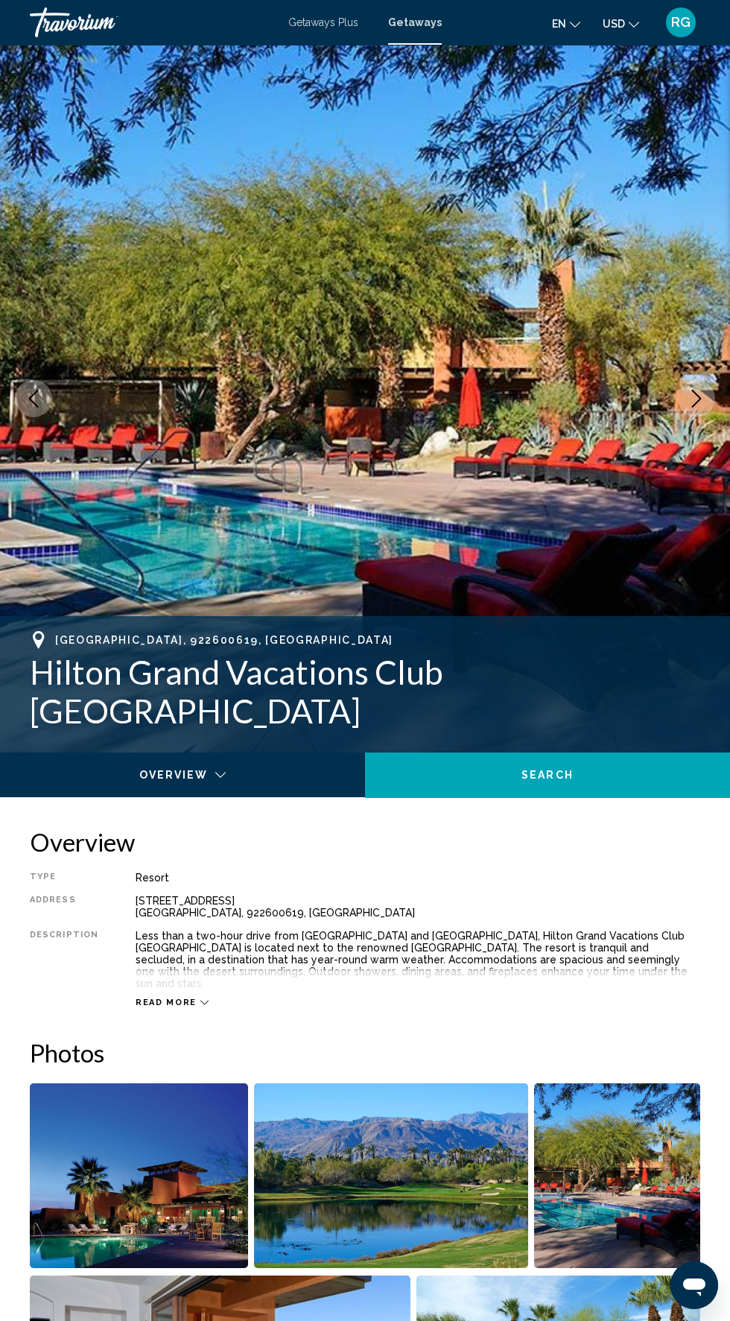
click at [689, 405] on icon "Next image" at bounding box center [697, 399] width 18 height 18
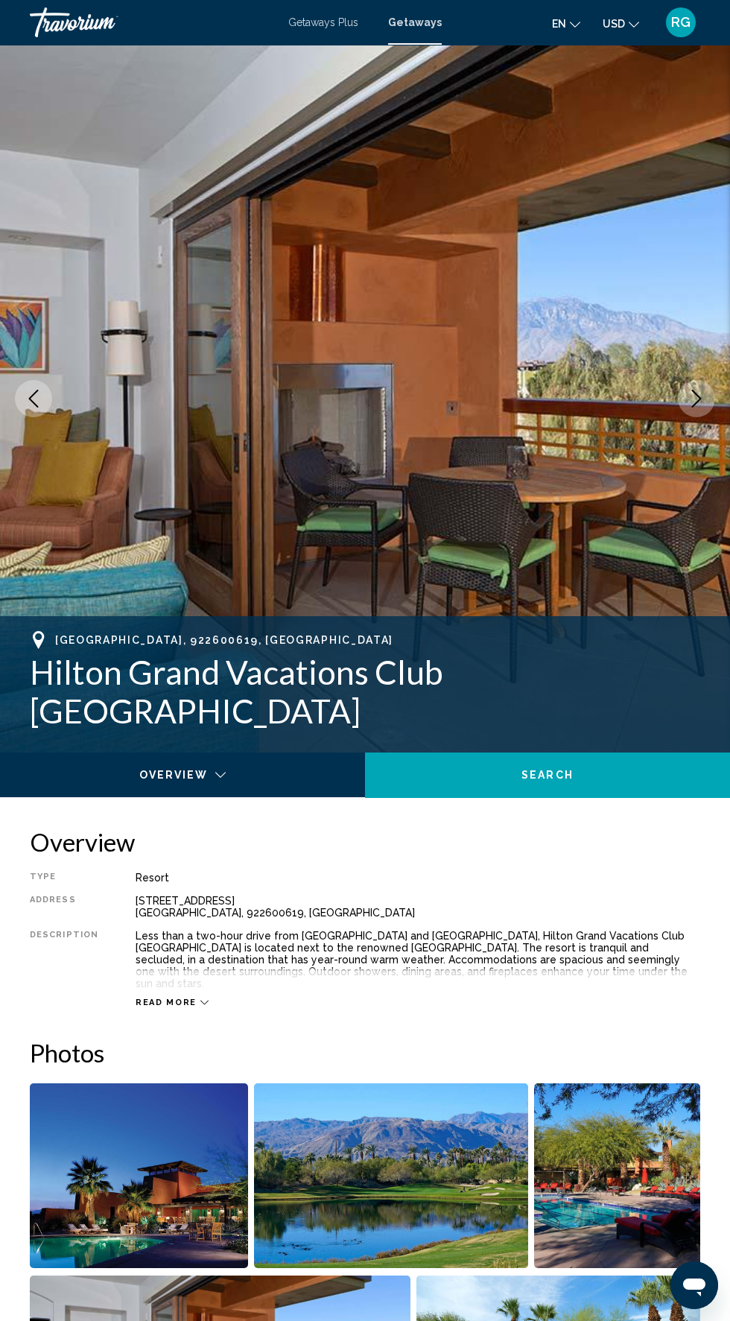
click at [692, 402] on icon "Next image" at bounding box center [697, 399] width 18 height 18
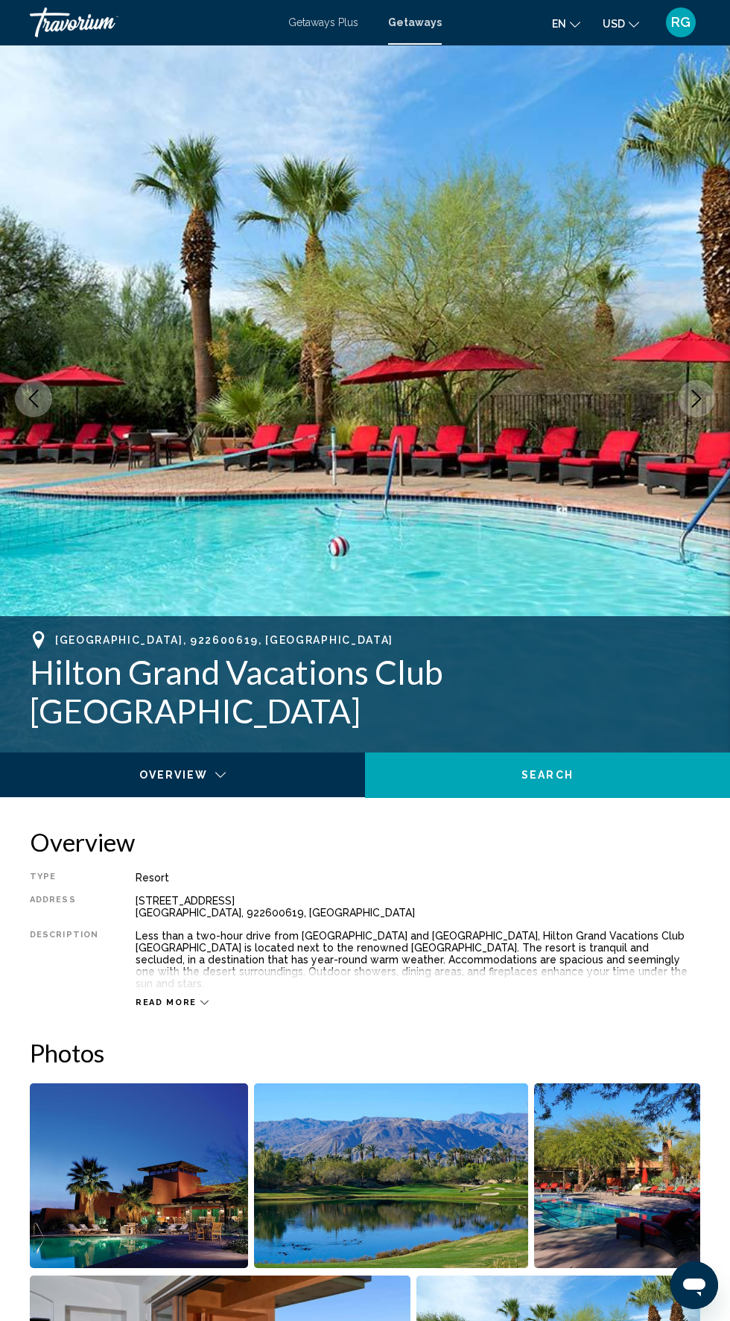
click at [697, 399] on icon "Next image" at bounding box center [697, 399] width 18 height 18
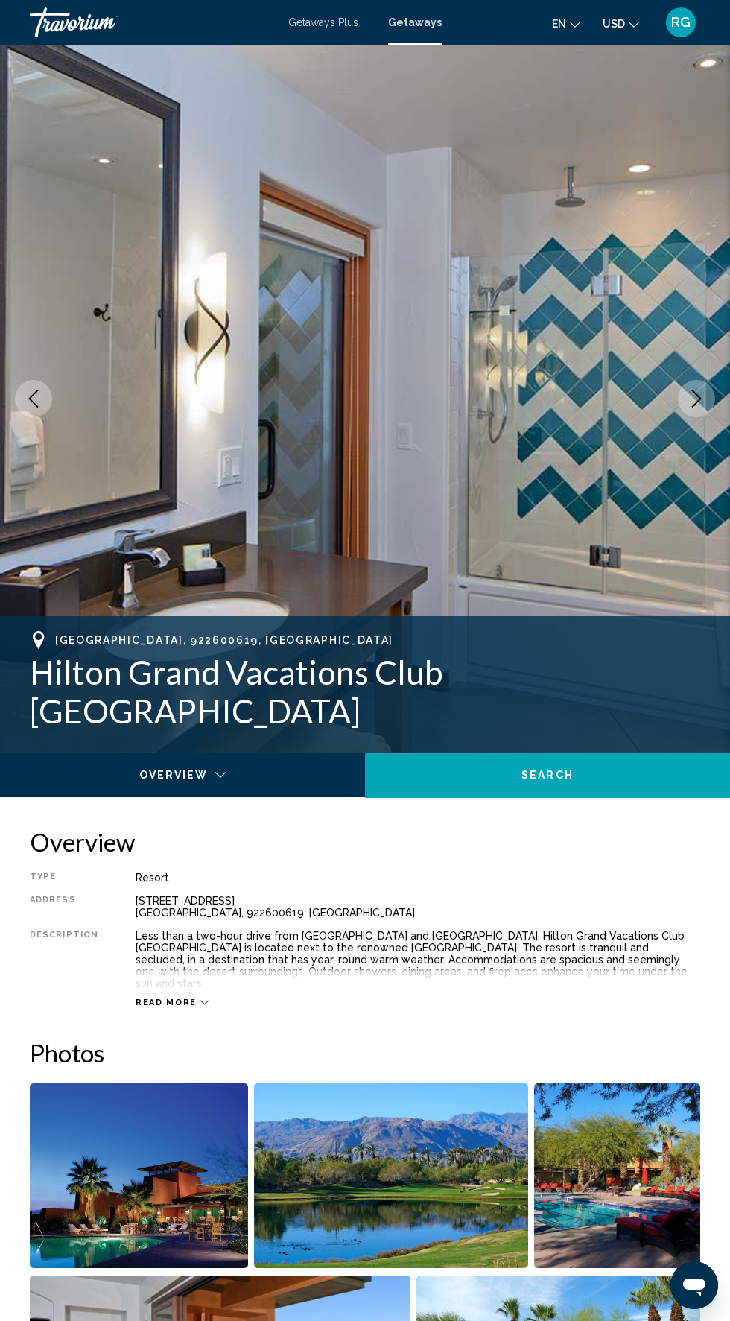
click at [702, 398] on icon "Next image" at bounding box center [697, 399] width 18 height 18
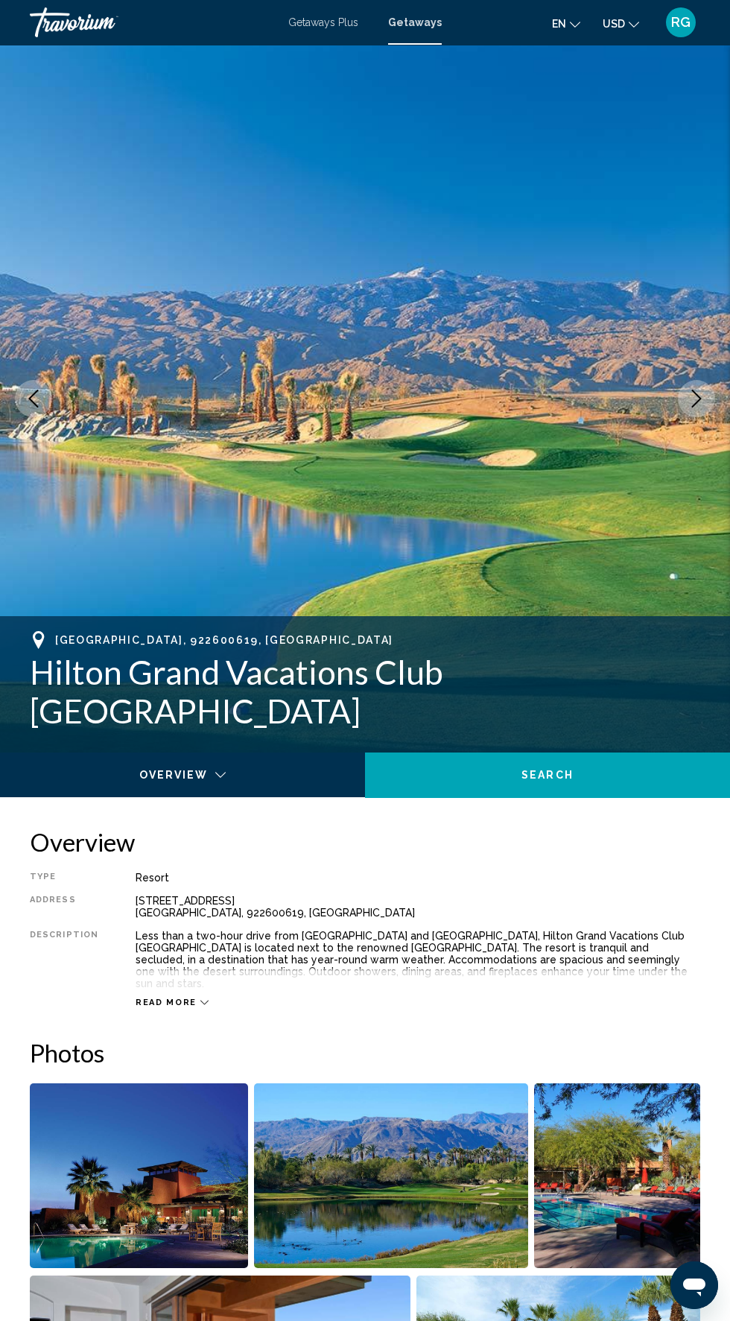
click at [695, 394] on icon "Next image" at bounding box center [697, 399] width 18 height 18
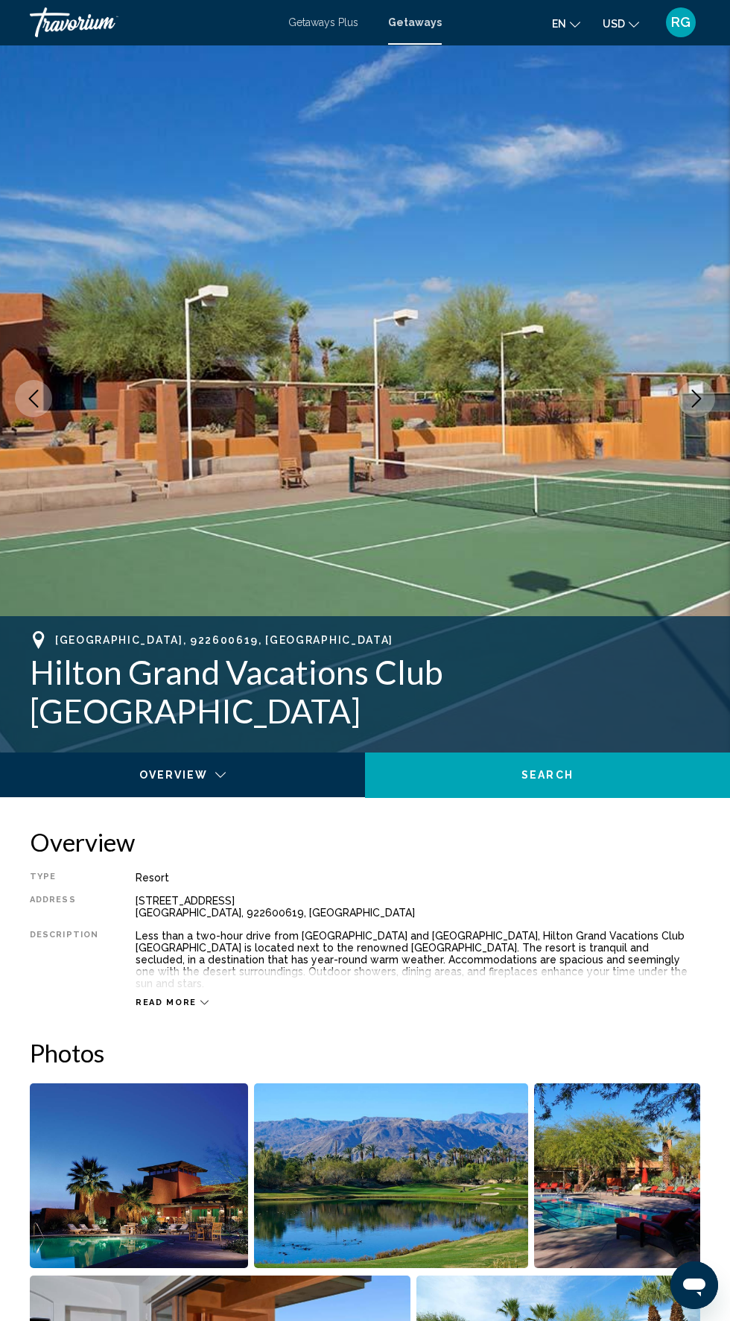
click at [695, 399] on icon "Next image" at bounding box center [697, 399] width 18 height 18
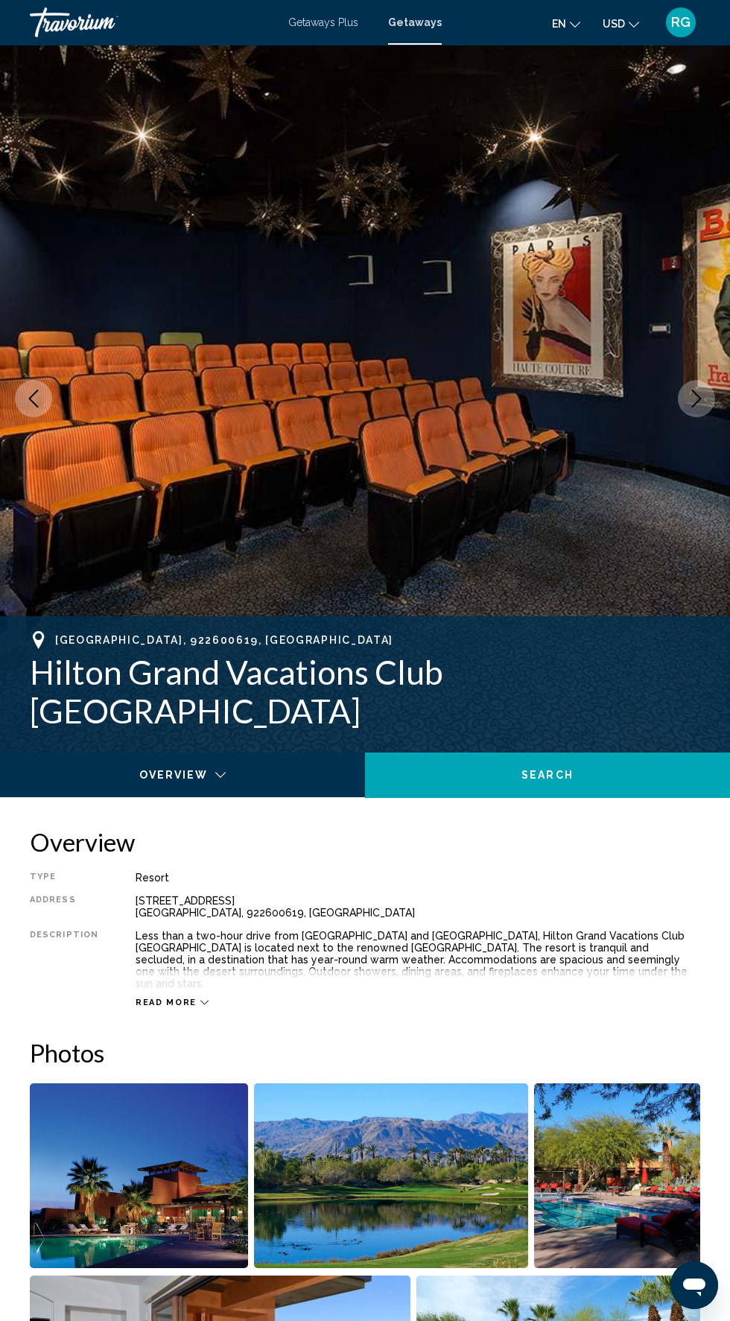
click at [697, 399] on icon "Next image" at bounding box center [697, 399] width 18 height 18
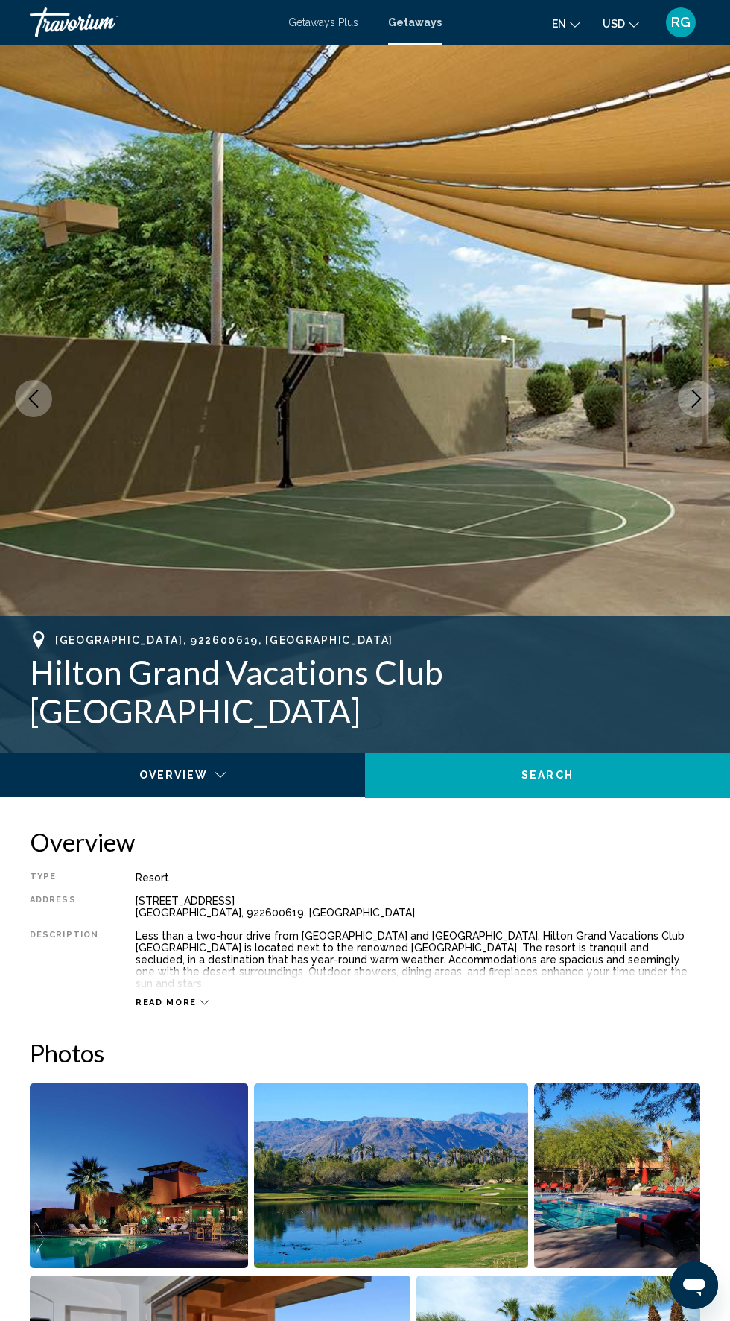
click at [697, 399] on icon "Next image" at bounding box center [697, 399] width 18 height 18
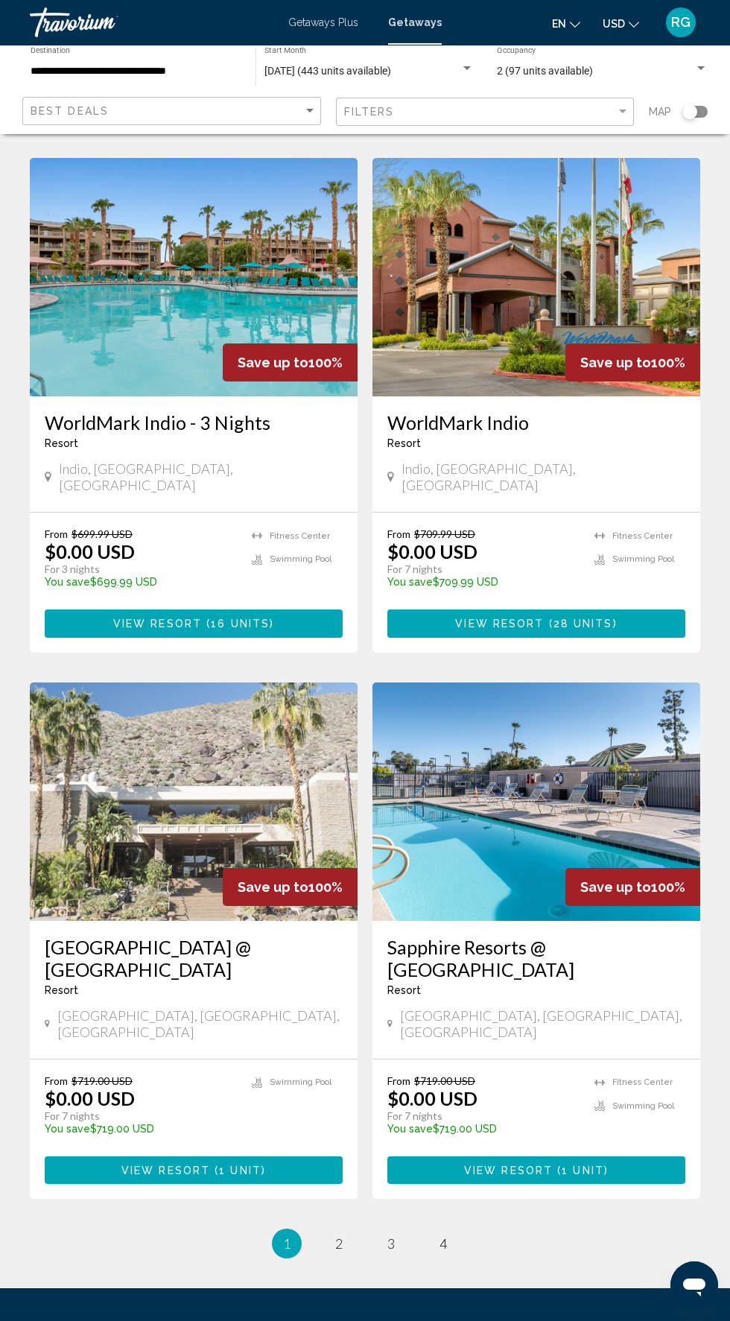
scroll to position [2258, 0]
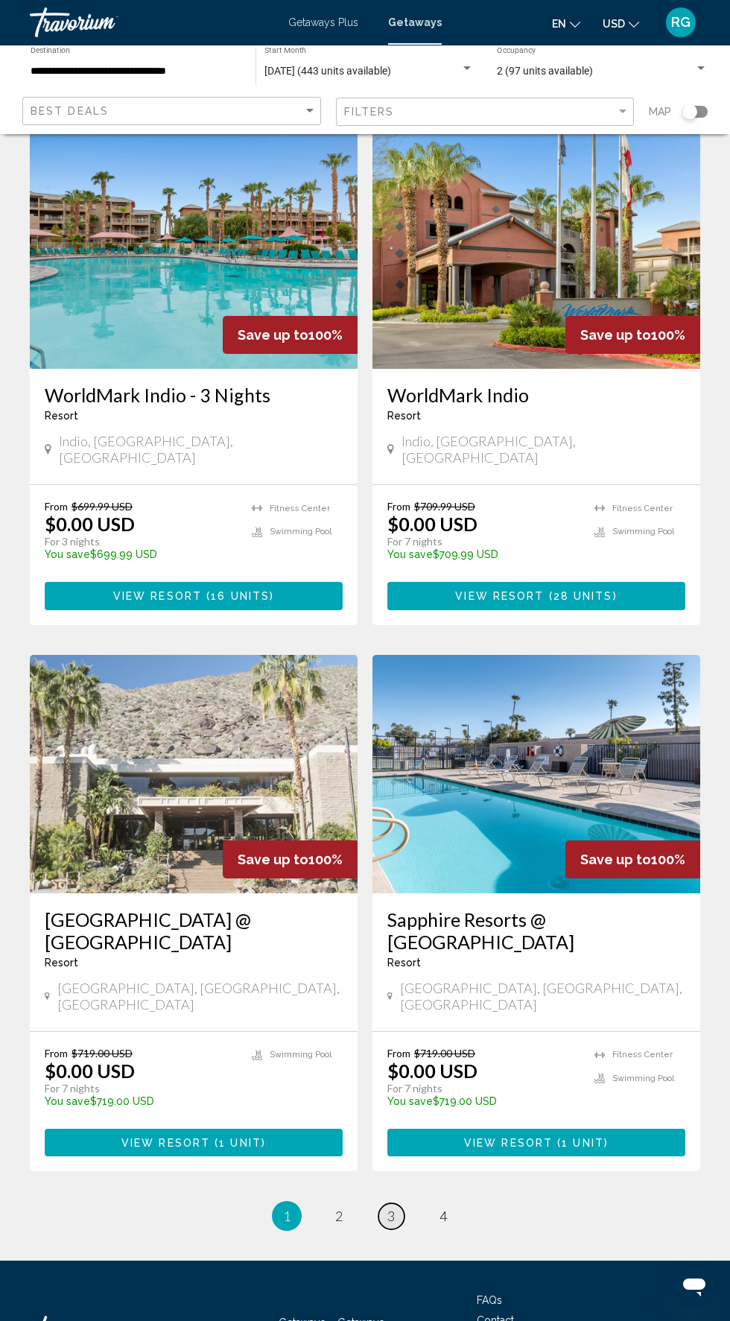
click at [391, 1208] on span "3" at bounding box center [390, 1216] width 7 height 16
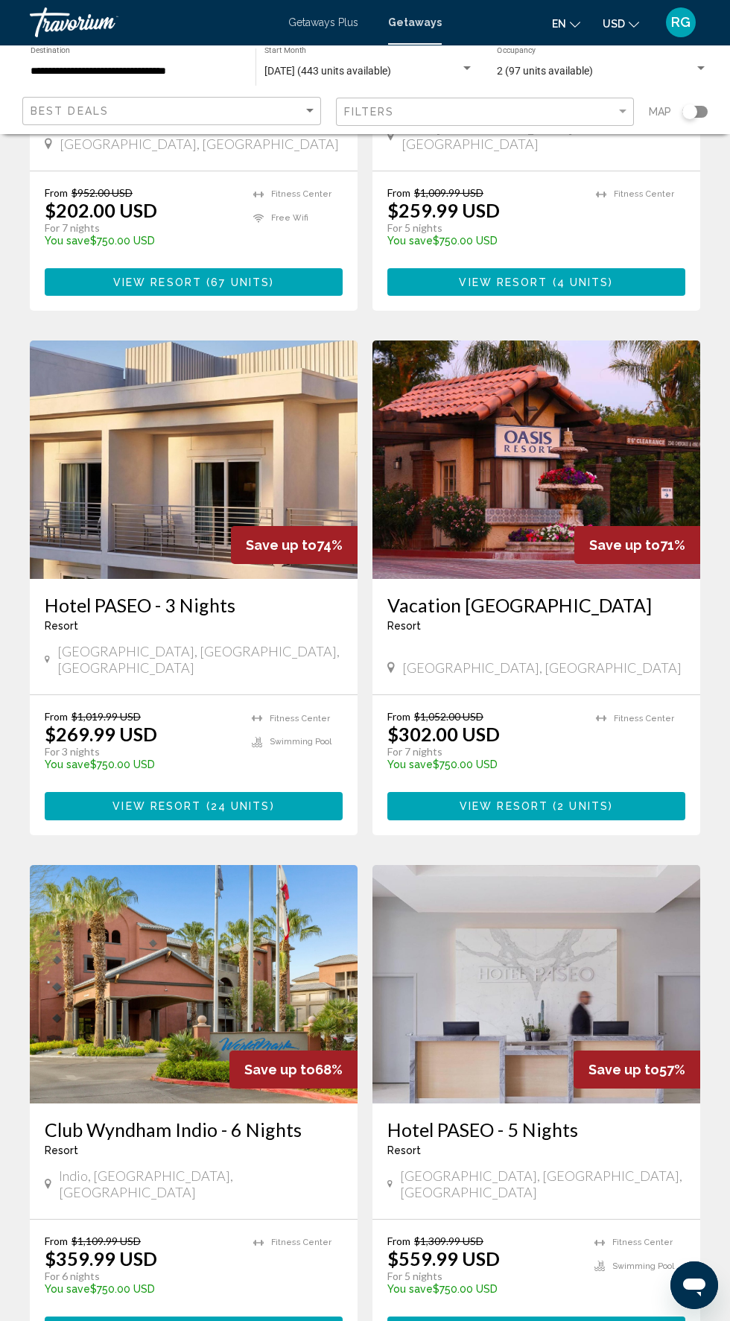
scroll to position [2032, 0]
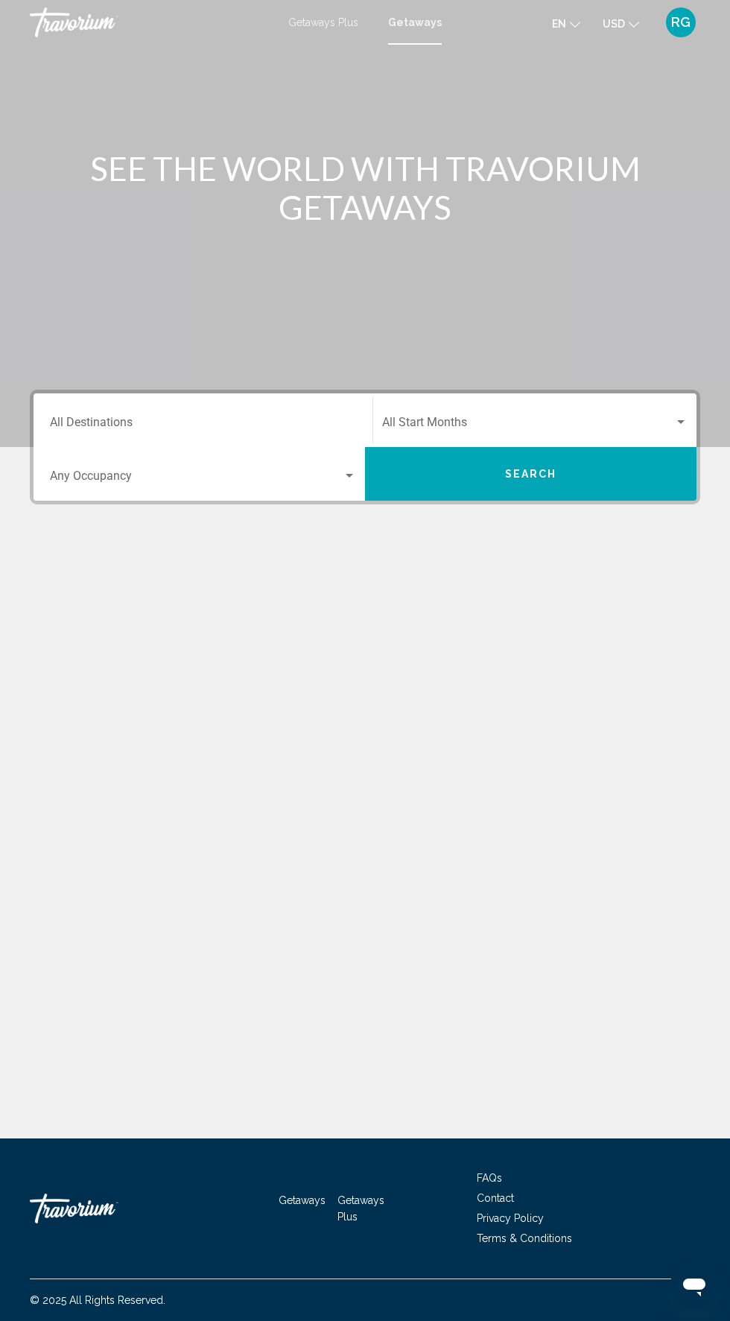
click at [228, 420] on input "Destination All Destinations" at bounding box center [203, 425] width 306 height 13
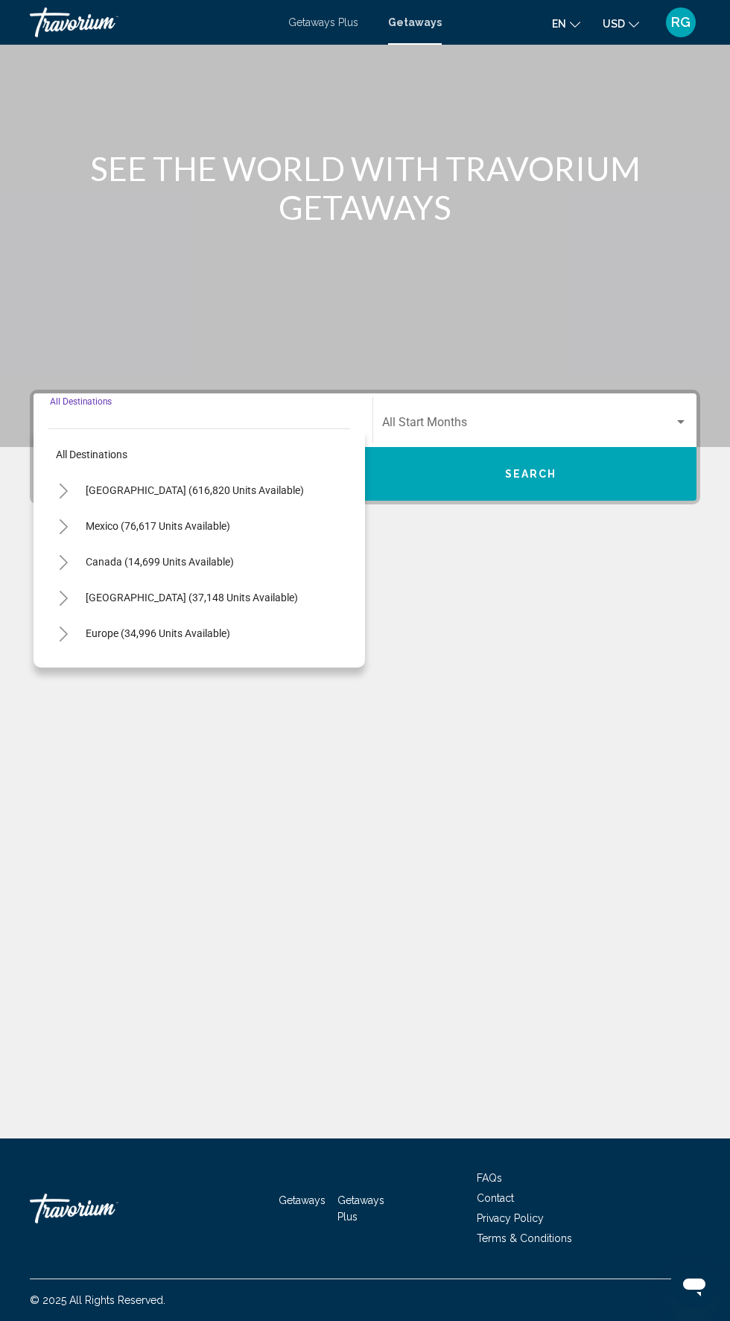
scroll to position [113, 0]
click at [609, 652] on div "SEE THE WORLD WITH TRAVORIUM GETAWAYS Destination All Destinations All destinat…" at bounding box center [365, 592] width 730 height 1094
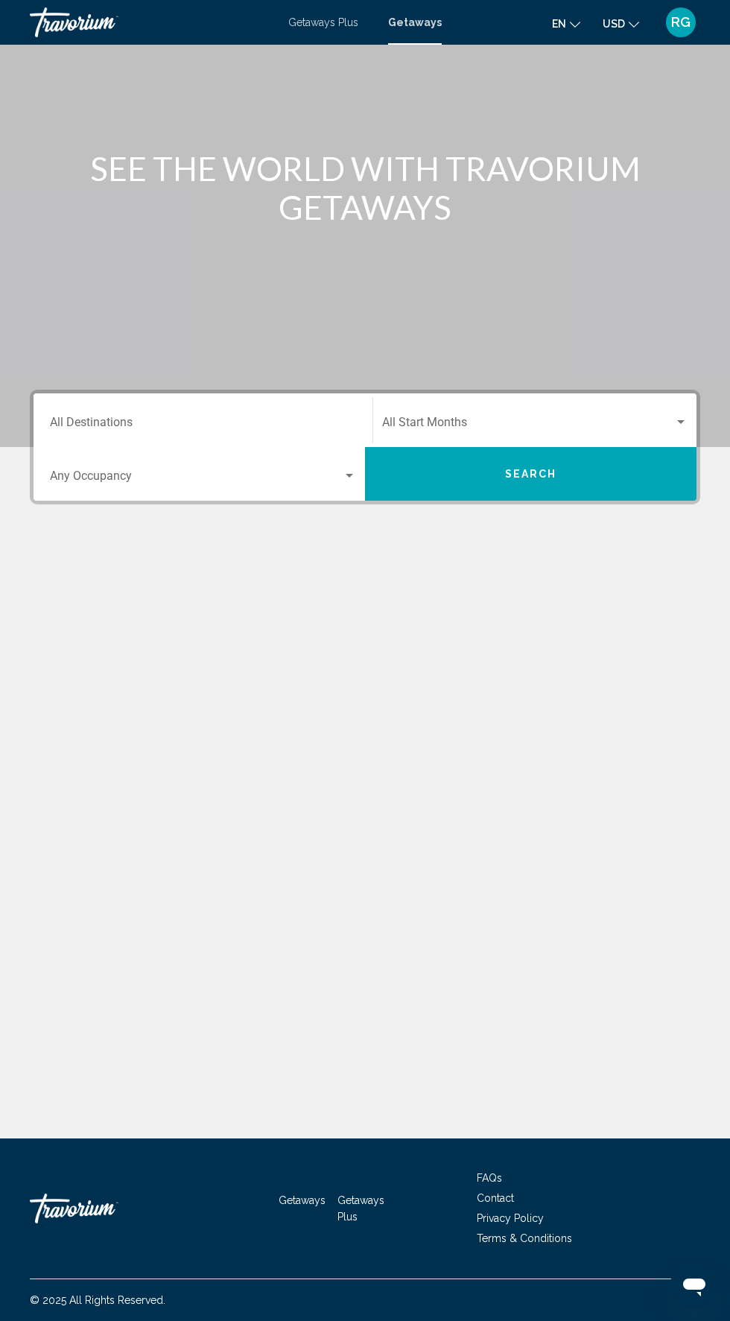
click at [244, 419] on input "Destination All Destinations" at bounding box center [203, 425] width 306 height 13
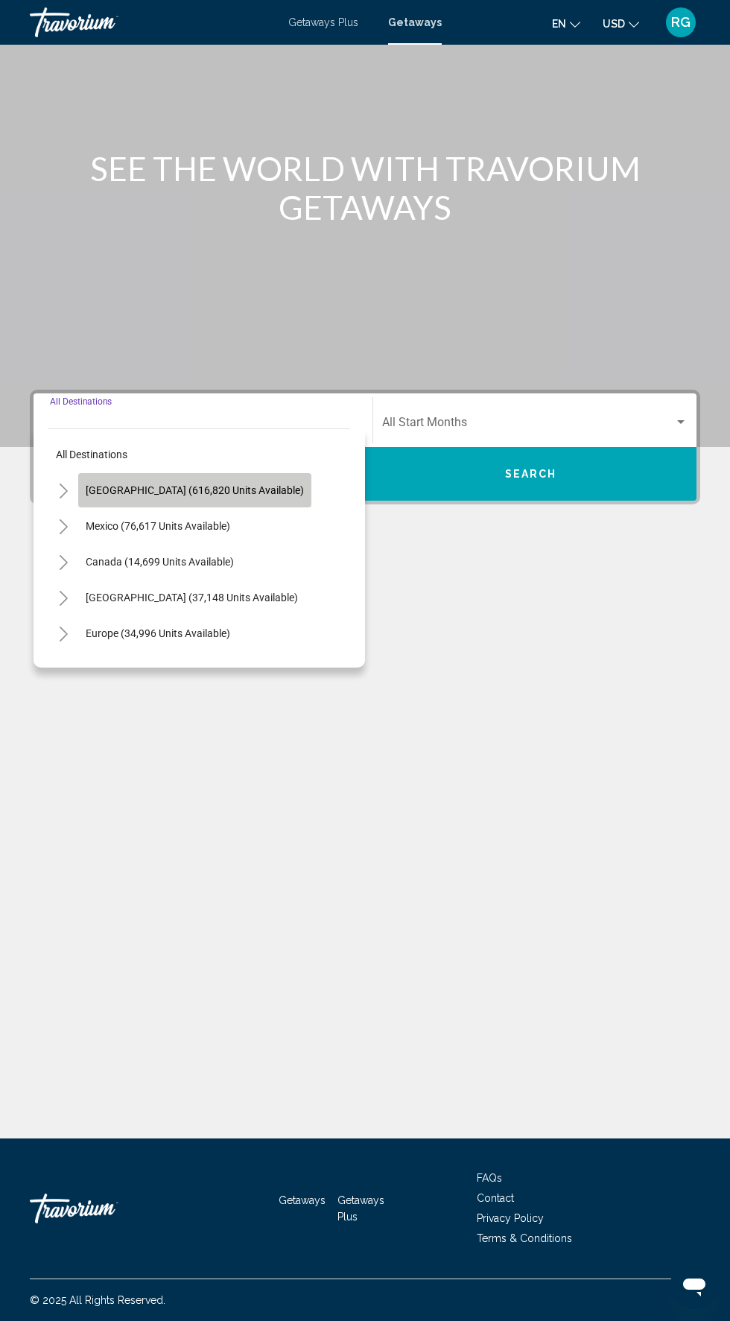
click at [261, 473] on button "[GEOGRAPHIC_DATA] (616,820 units available)" at bounding box center [194, 490] width 233 height 34
type input "**********"
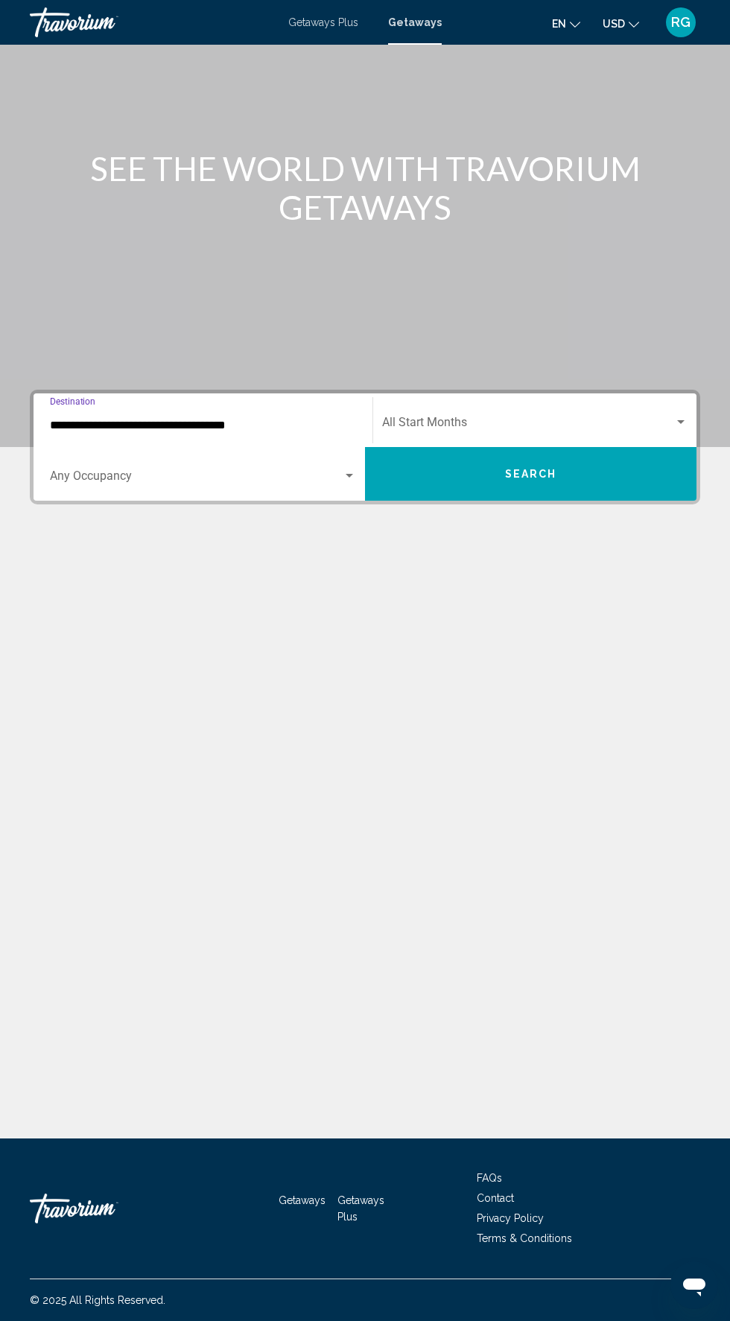
click at [578, 419] on span "Search widget" at bounding box center [528, 425] width 292 height 13
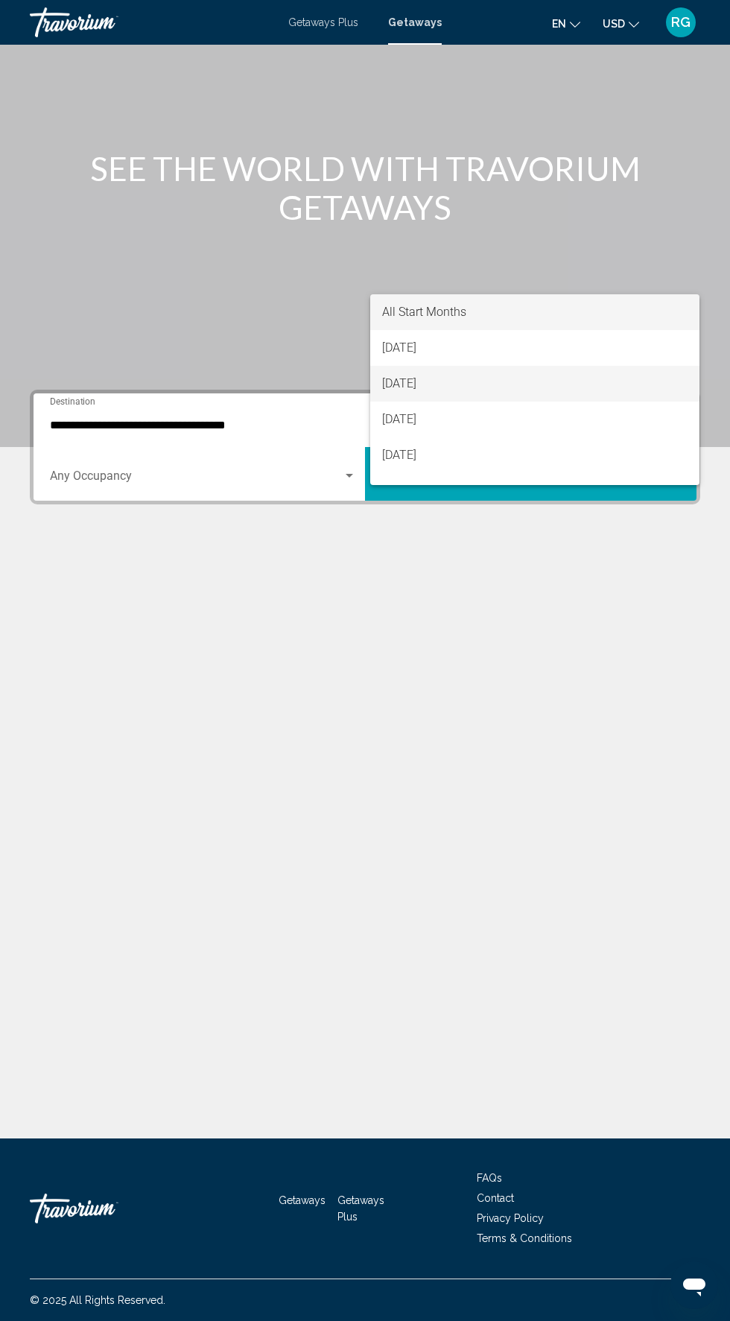
click at [572, 368] on span "[DATE]" at bounding box center [535, 384] width 306 height 36
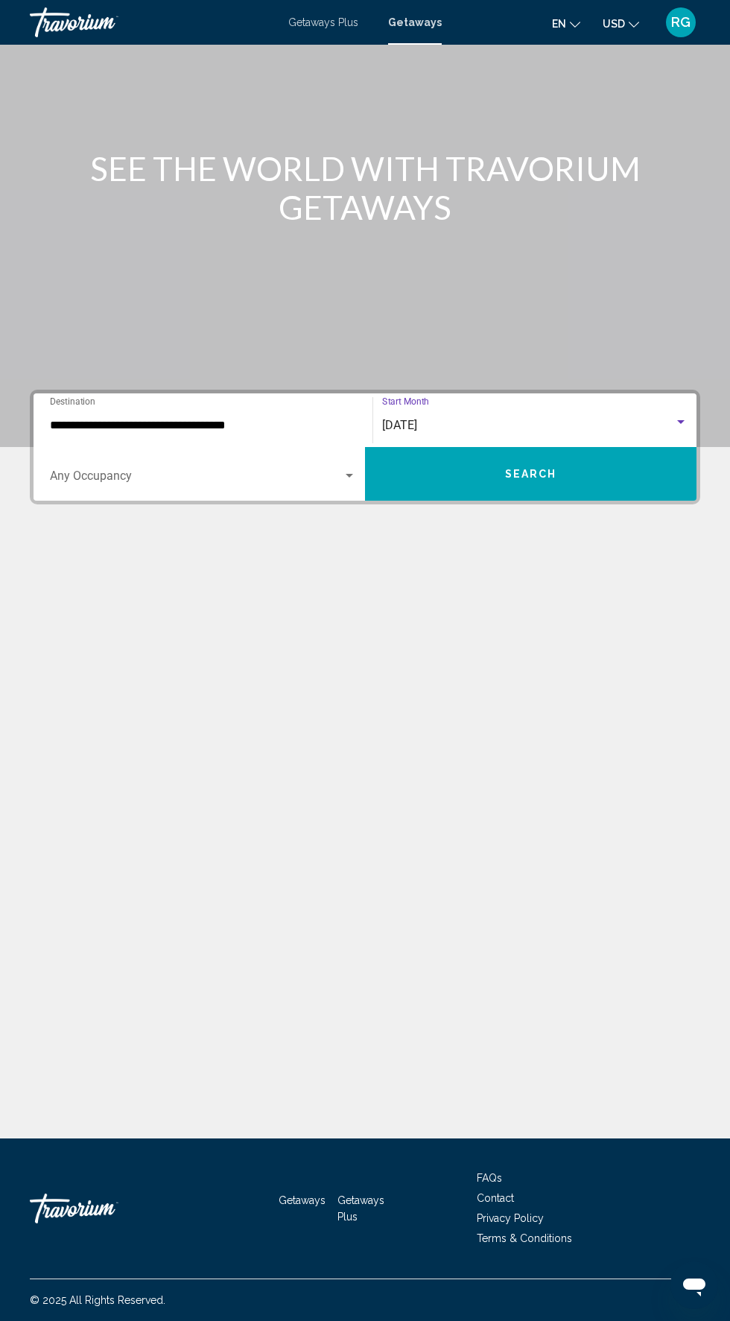
click at [596, 419] on div "[DATE]" at bounding box center [528, 425] width 292 height 13
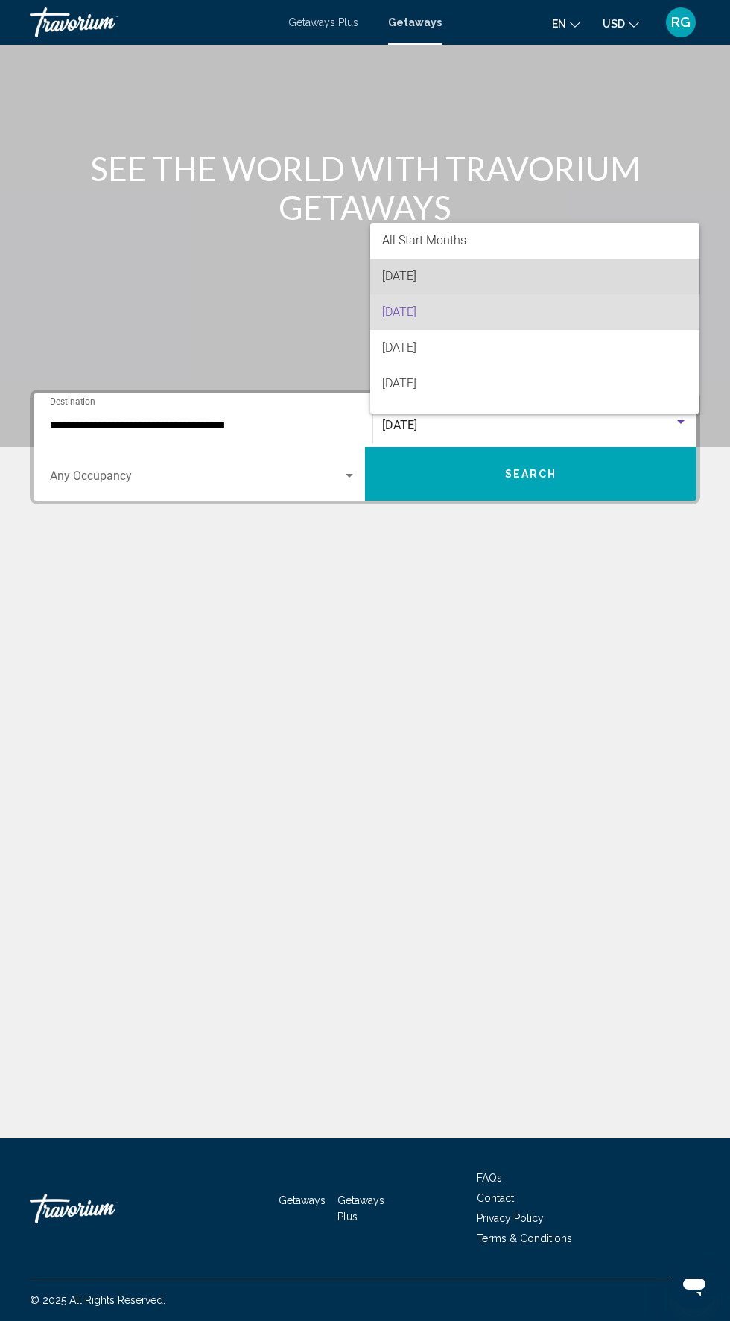
click at [540, 287] on span "[DATE]" at bounding box center [535, 277] width 306 height 36
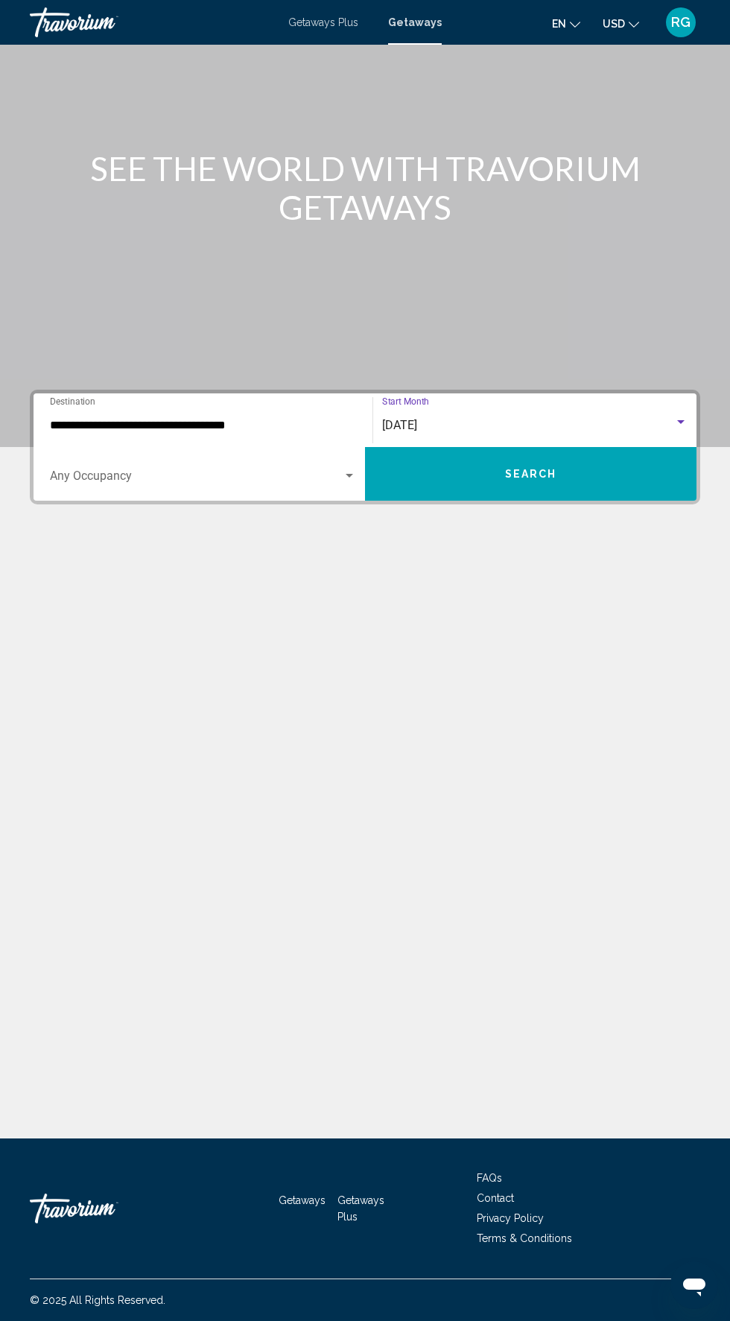
click at [300, 472] on span "Search widget" at bounding box center [196, 478] width 293 height 13
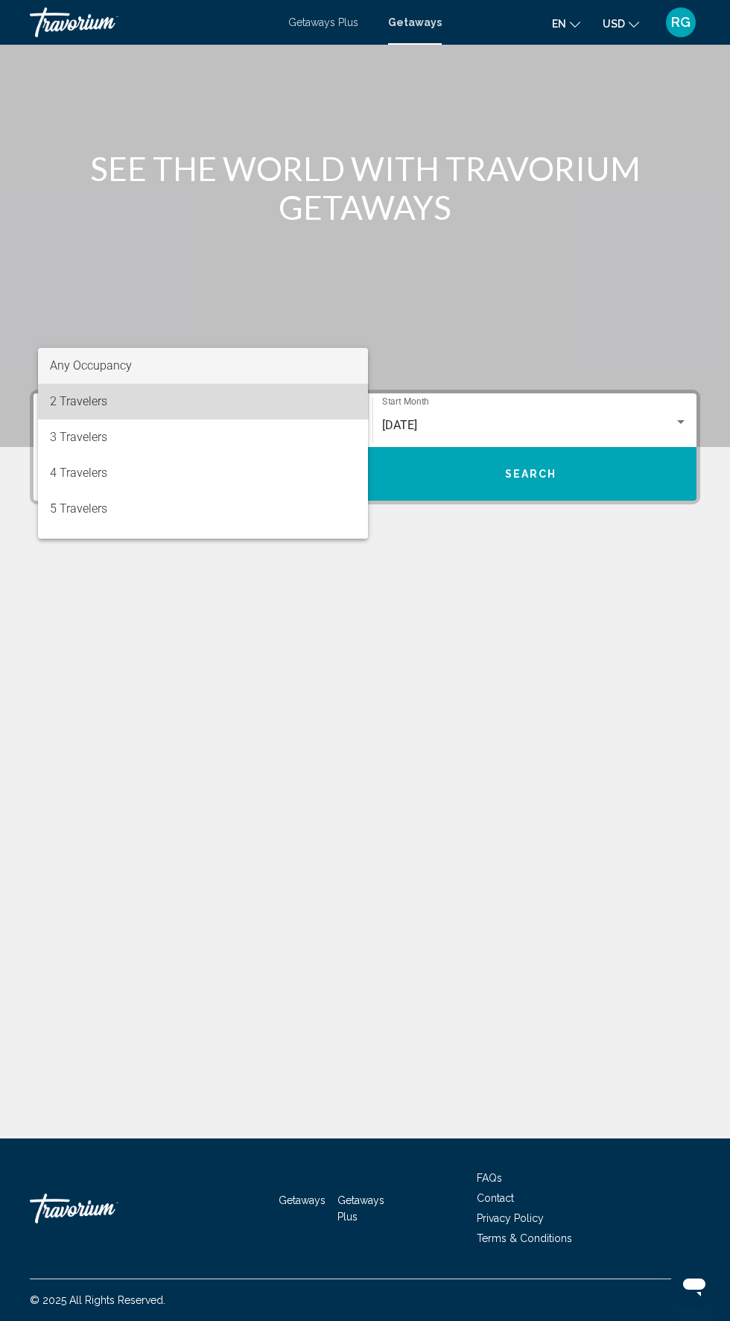
click at [286, 414] on span "2 Travelers" at bounding box center [203, 402] width 306 height 36
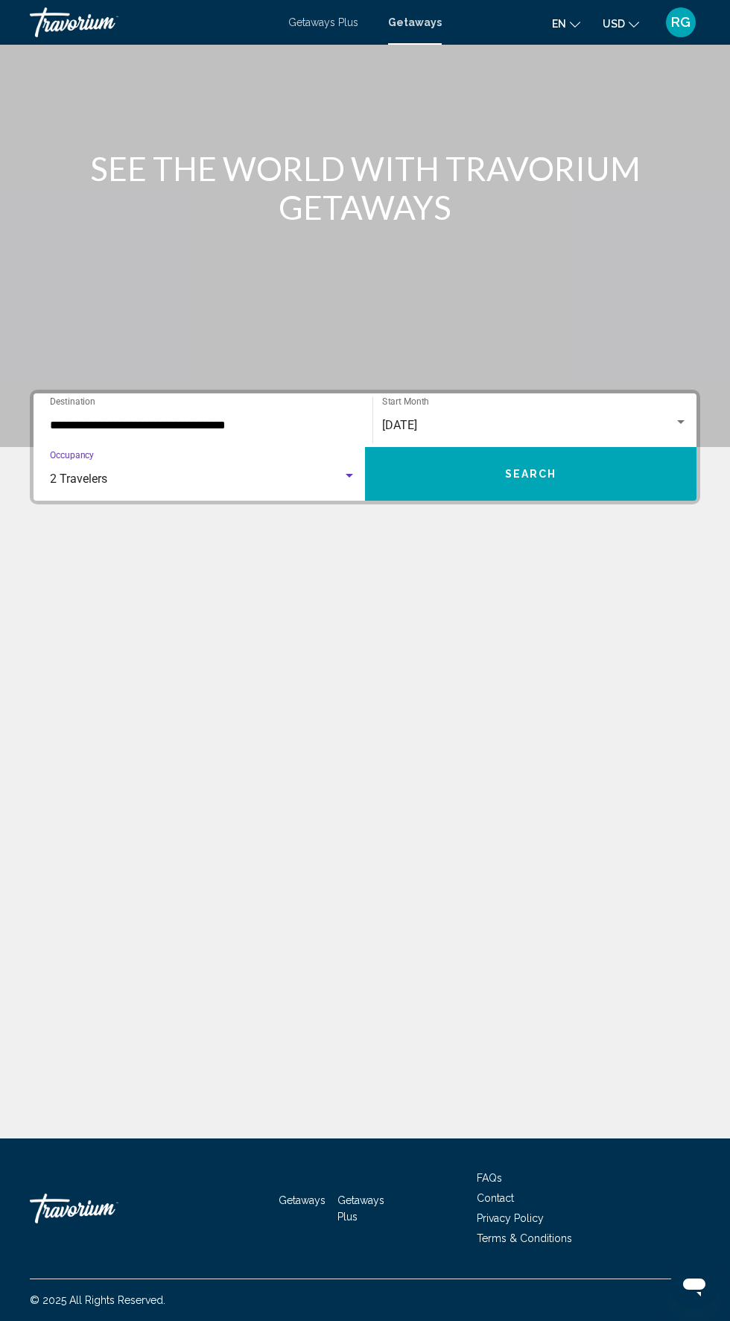
click at [554, 469] on span "Search" at bounding box center [531, 475] width 52 height 12
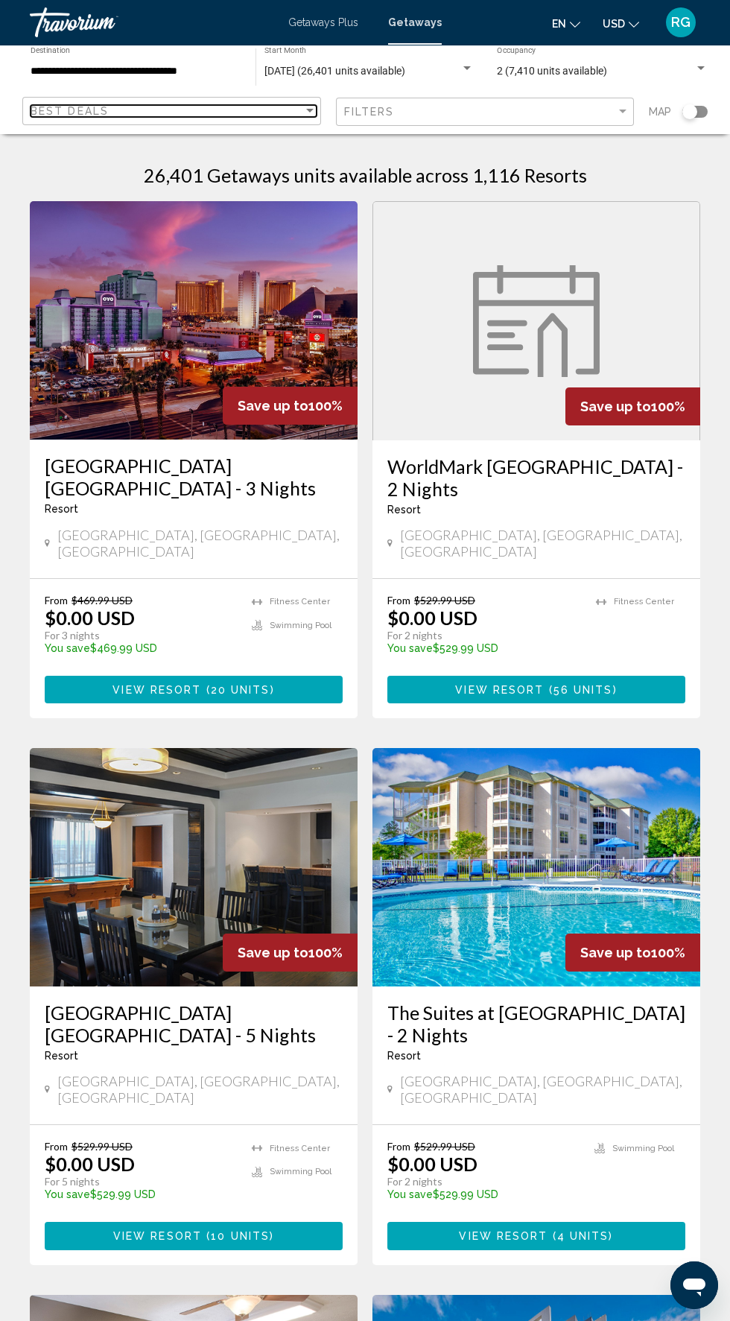
click at [200, 113] on div "Best Deals" at bounding box center [167, 111] width 273 height 12
click at [411, 154] on div at bounding box center [365, 660] width 730 height 1321
click at [176, 72] on input "**********" at bounding box center [136, 72] width 210 height 12
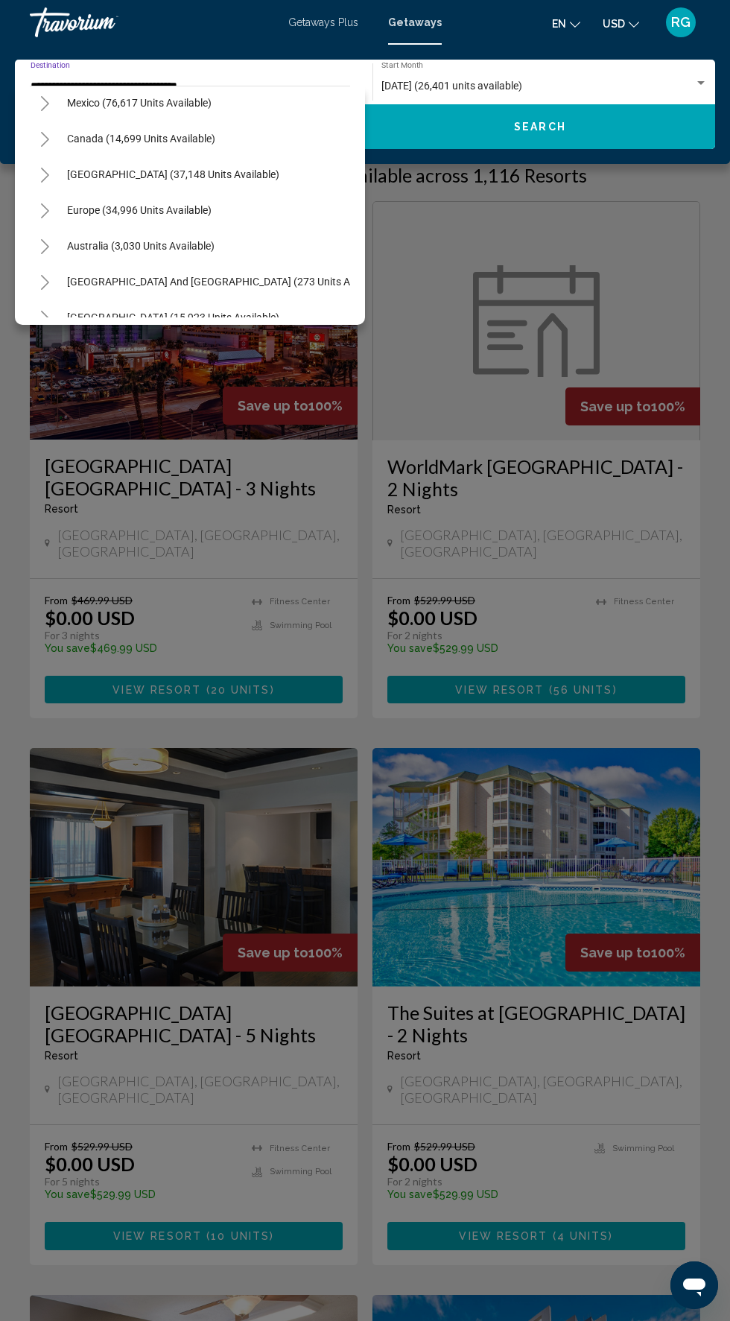
scroll to position [1731, 0]
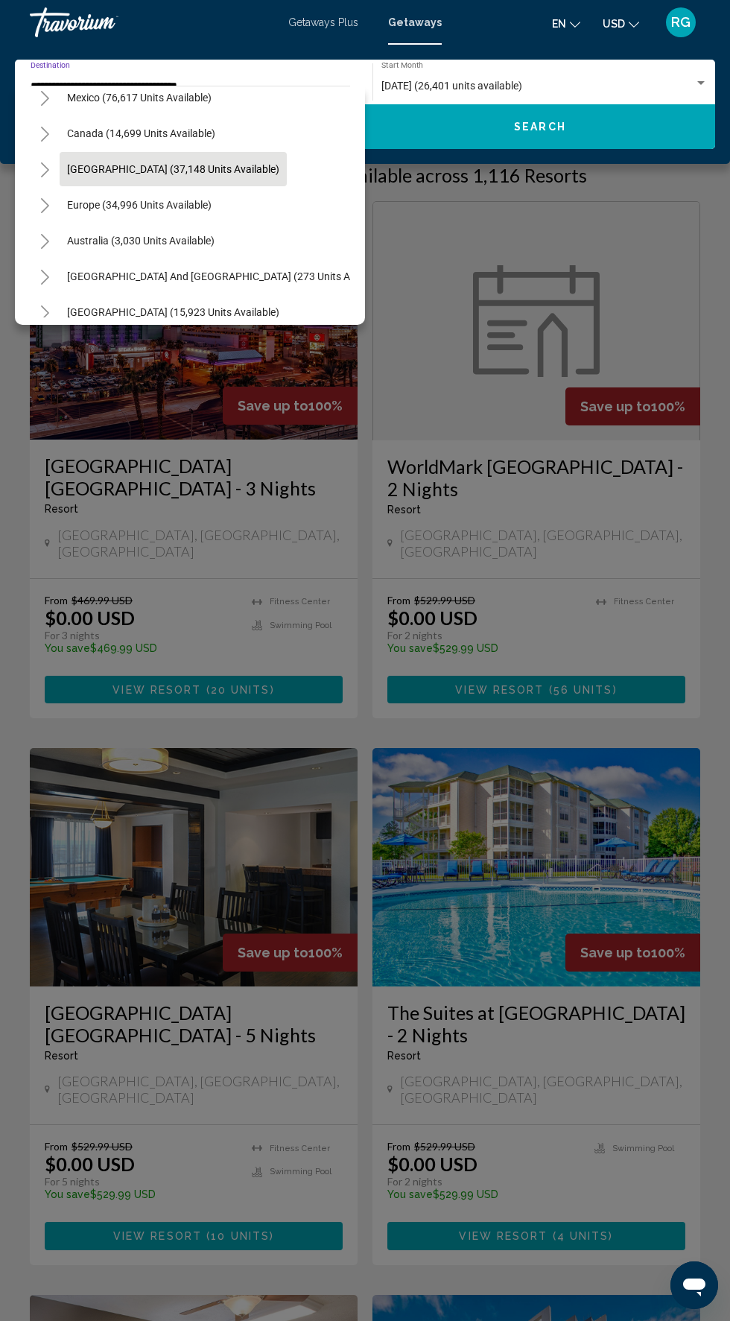
click at [279, 170] on span "[GEOGRAPHIC_DATA] (37,148 units available)" at bounding box center [173, 169] width 212 height 12
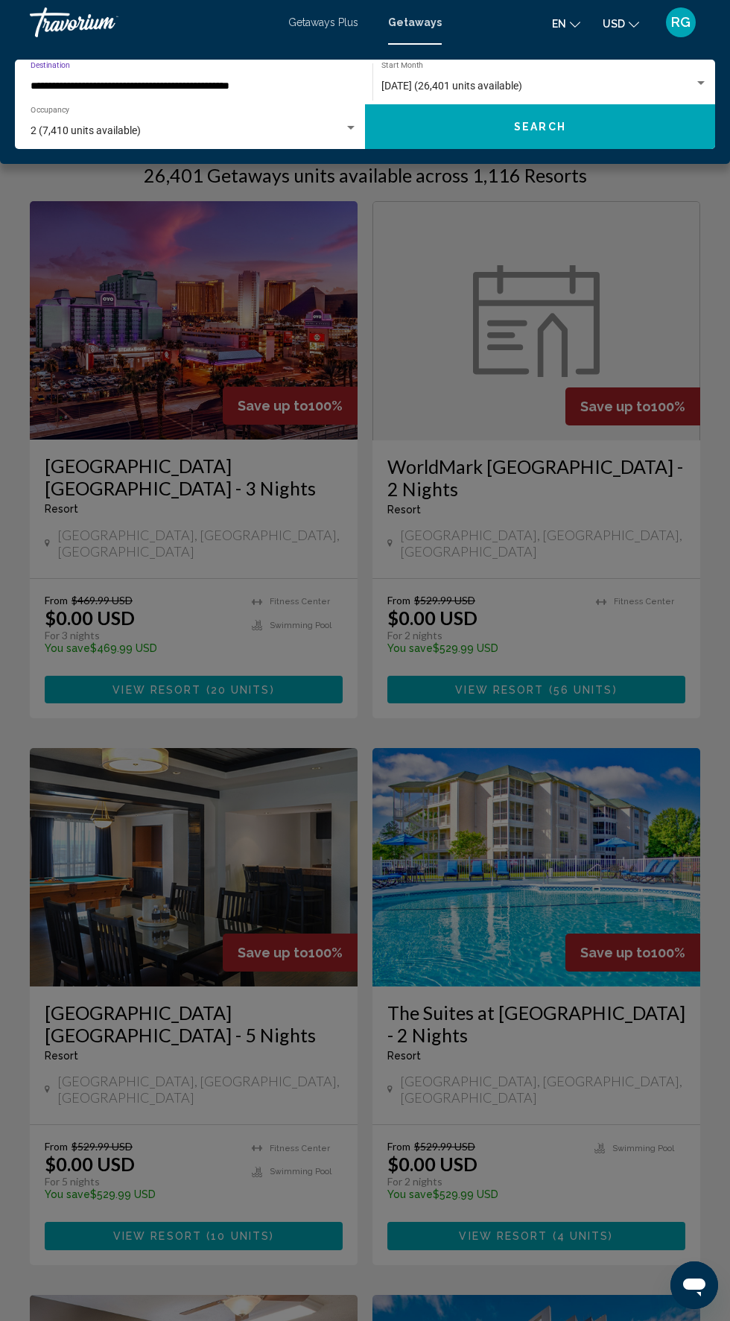
click at [266, 86] on input "**********" at bounding box center [187, 86] width 312 height 12
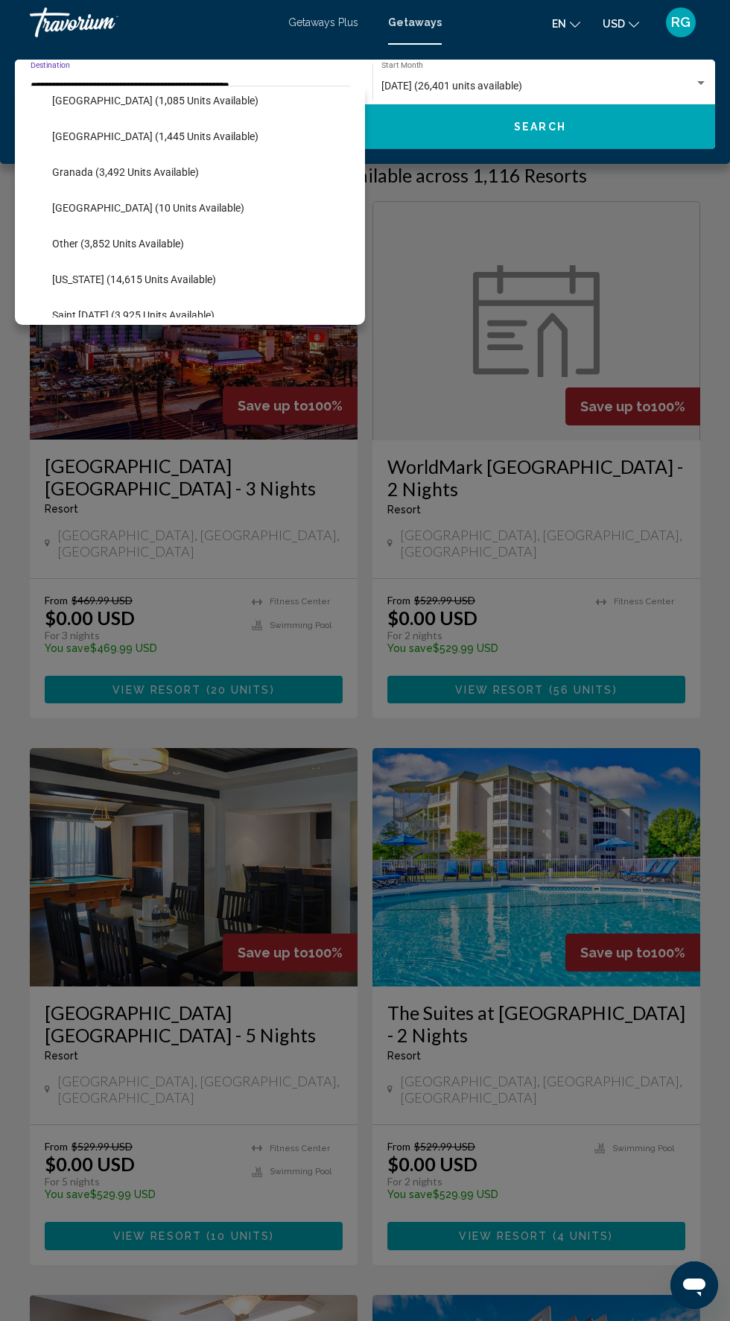
scroll to position [1908, 0]
click at [221, 278] on button "[US_STATE] (14,615 units available)" at bounding box center [134, 278] width 179 height 34
type input "**********"
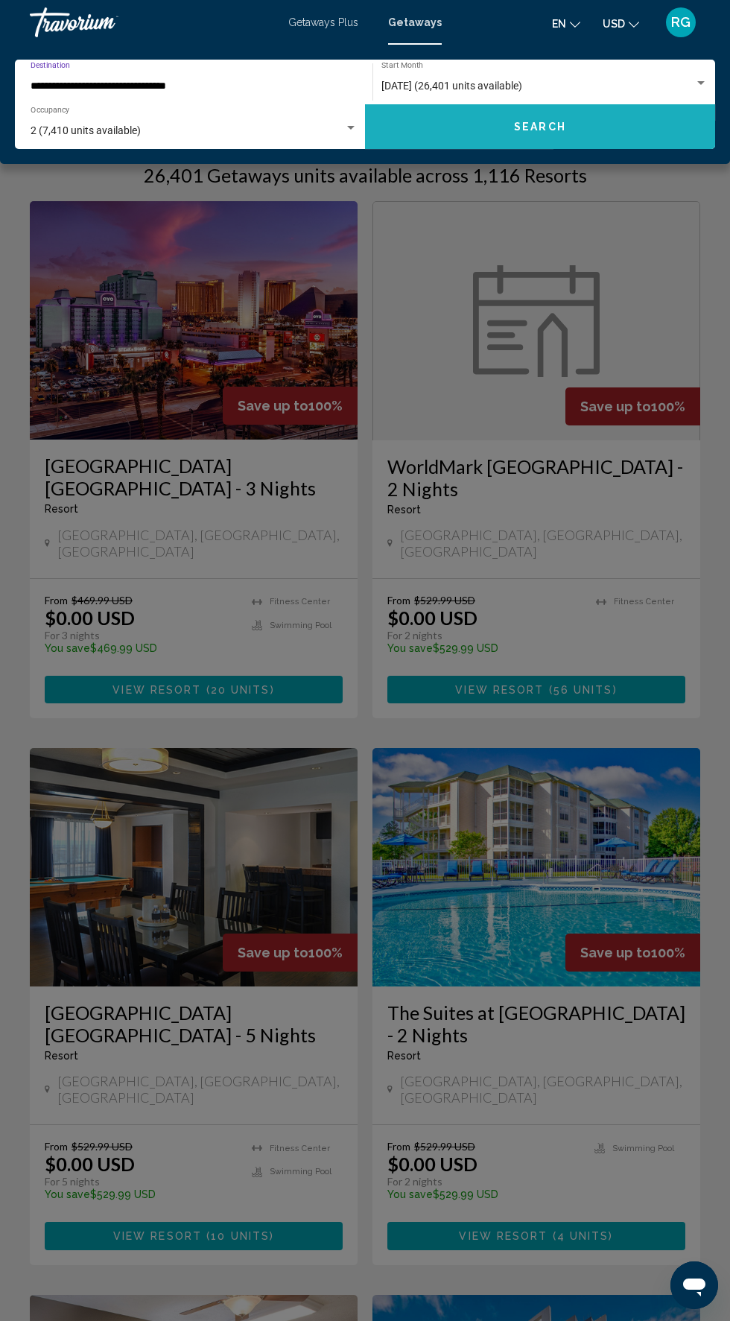
click at [563, 130] on span "Search" at bounding box center [540, 127] width 52 height 12
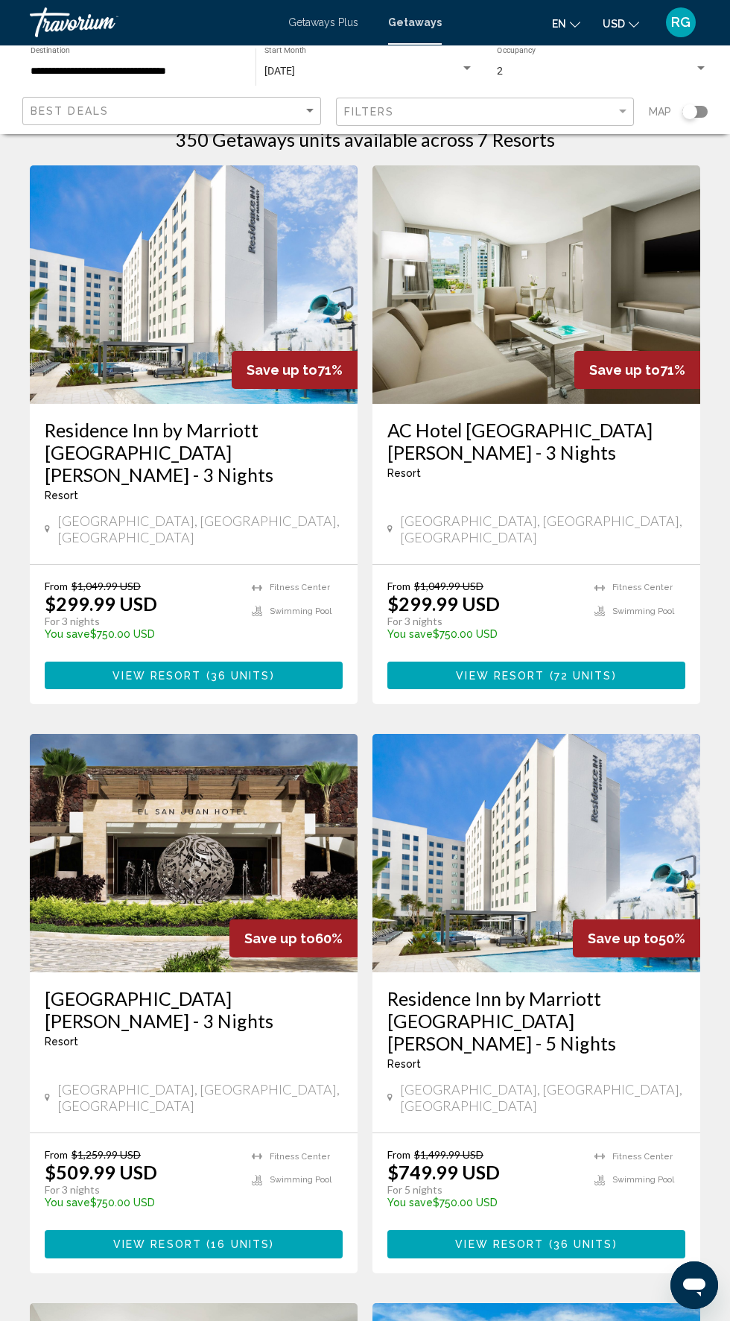
scroll to position [72, 0]
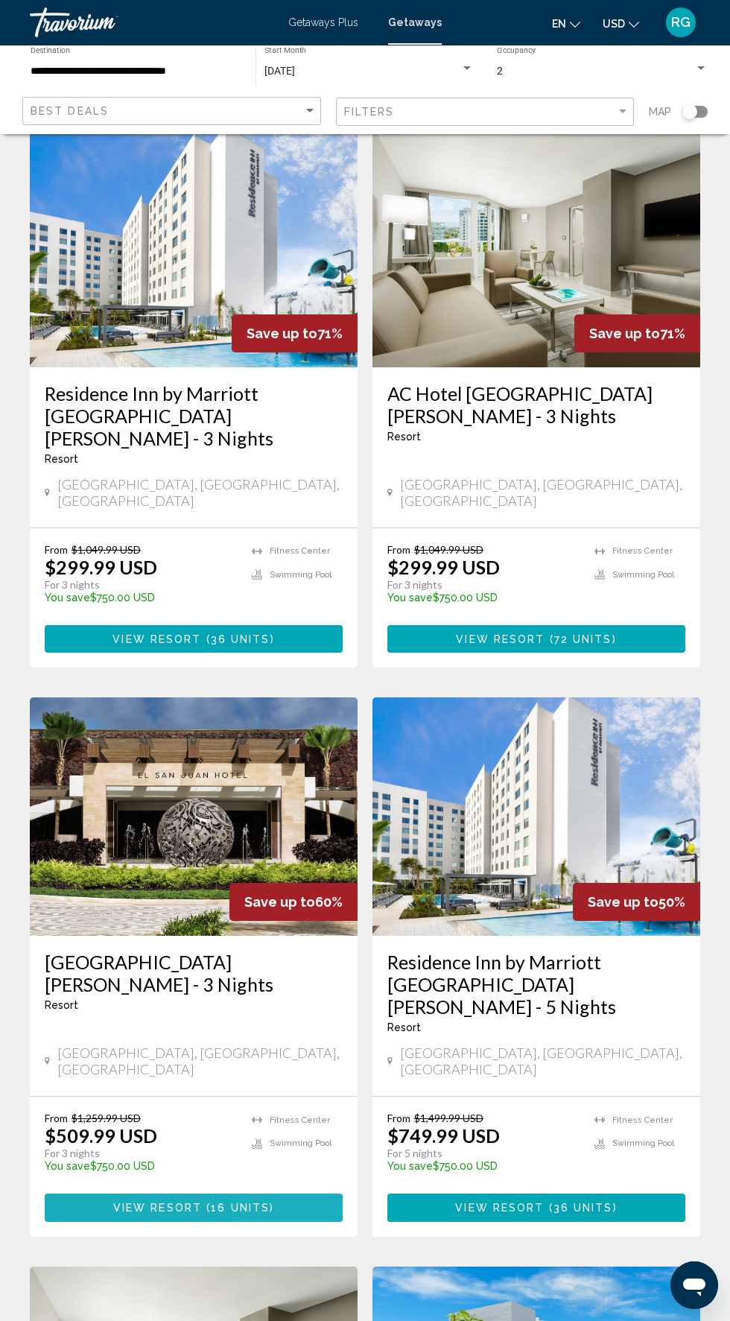
click at [313, 1194] on button "View Resort ( 16 units )" at bounding box center [194, 1208] width 298 height 28
